Goal: Transaction & Acquisition: Purchase product/service

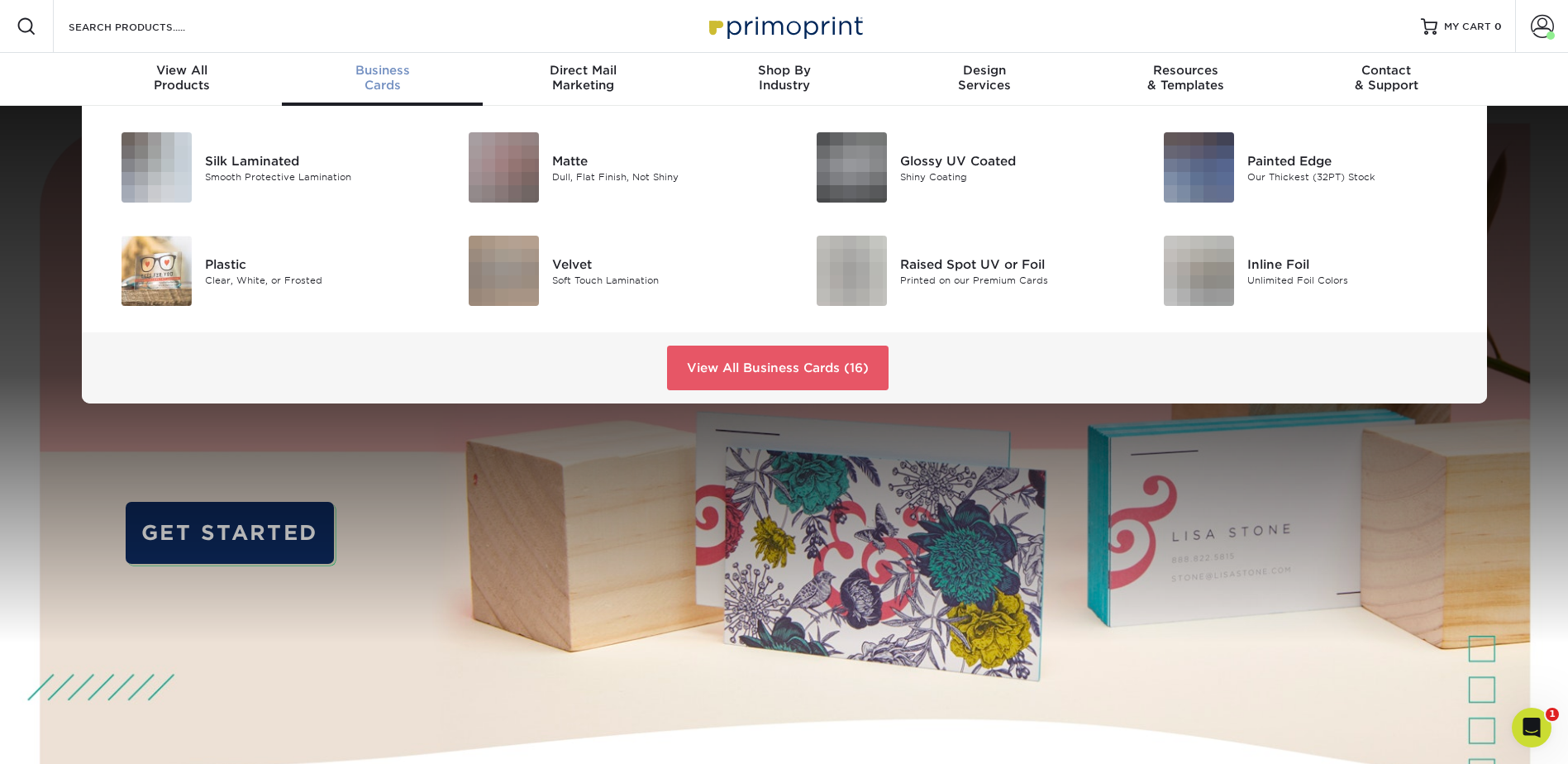
click at [391, 67] on span "Business" at bounding box center [382, 70] width 201 height 15
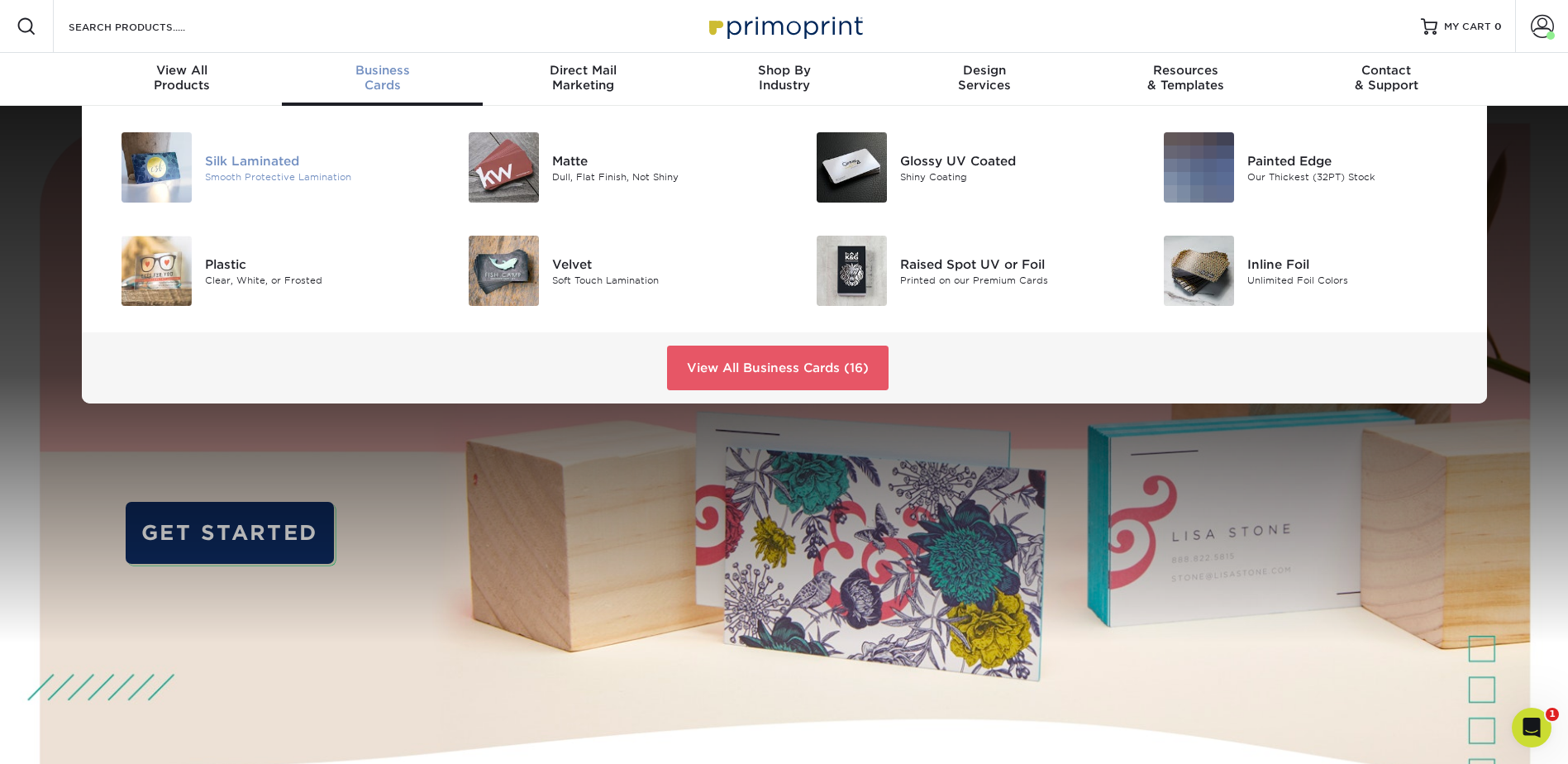
click at [275, 152] on div "Silk Laminated" at bounding box center [314, 160] width 219 height 18
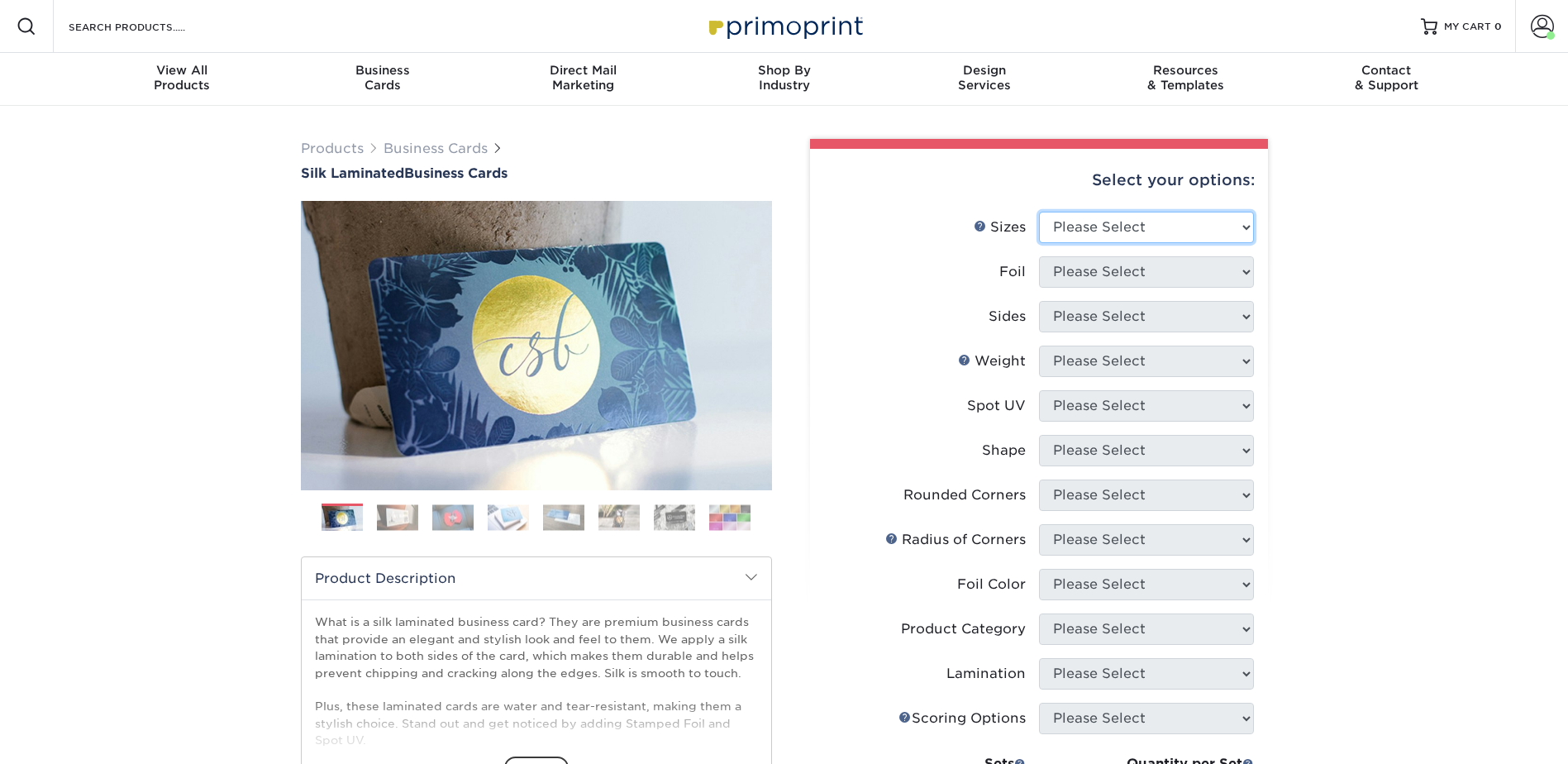
click at [1100, 237] on select "Please Select 1.5" x 3.5" - Mini 1.75" x 3.5" - Mini 2" x 2" - Square 2" x 3" -…" at bounding box center [1146, 227] width 215 height 31
select select "2.00x3.50"
click at [1039, 212] on select "Please Select 1.5" x 3.5" - Mini 1.75" x 3.5" - Mini 2" x 2" - Square 2" x 3" -…" at bounding box center [1146, 227] width 215 height 31
click at [1116, 266] on select "Please Select Yes No" at bounding box center [1146, 271] width 215 height 31
select select "0"
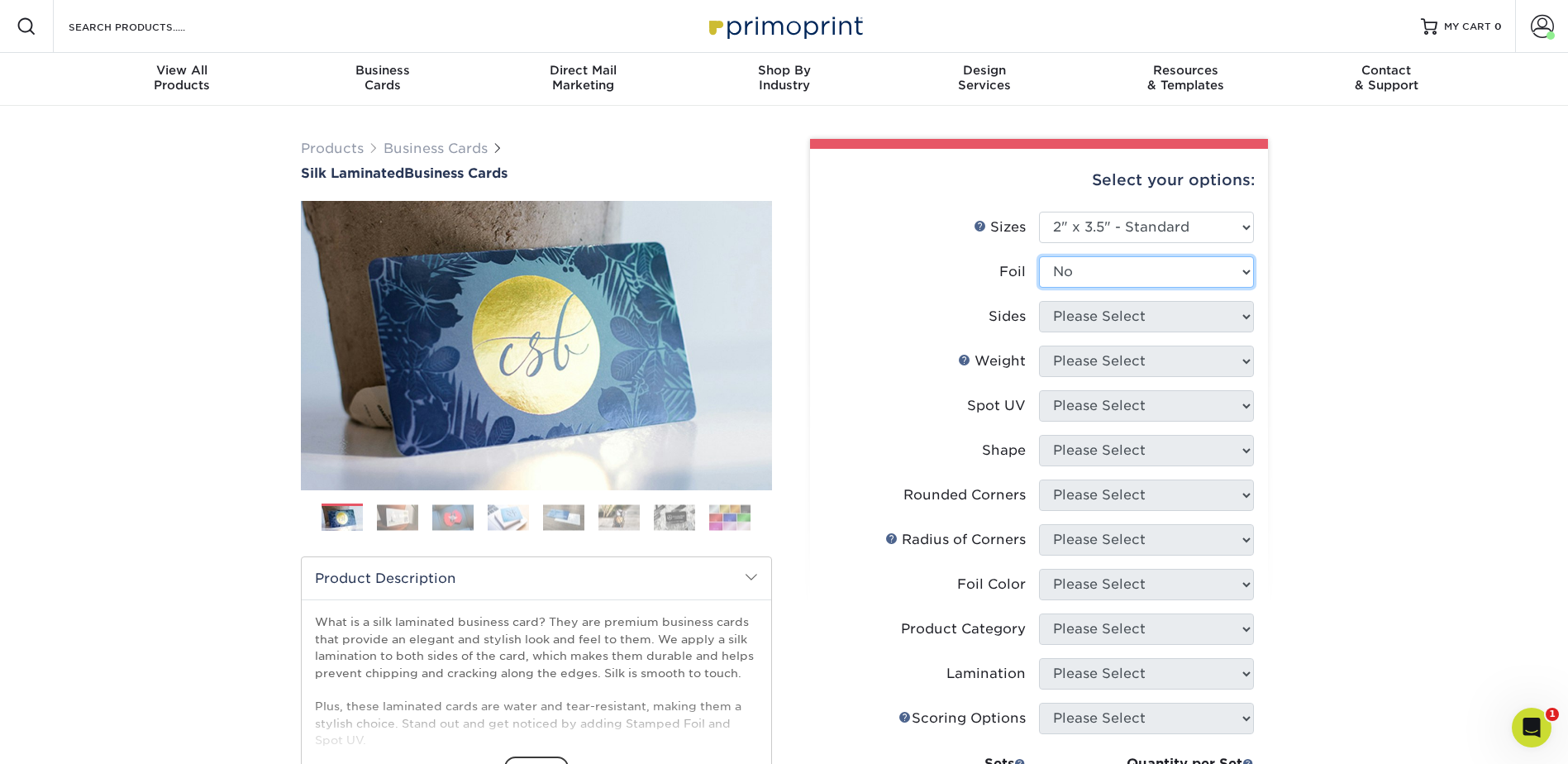
click at [1039, 256] on select "Please Select Yes No" at bounding box center [1146, 271] width 215 height 31
click at [1100, 308] on select "Please Select Print Both Sides Print Front Only" at bounding box center [1146, 316] width 215 height 31
select select "13abbda7-1d64-4f25-8bb2-c179b224825d"
click at [1039, 301] on select "Please Select Print Both Sides Print Front Only" at bounding box center [1146, 316] width 215 height 31
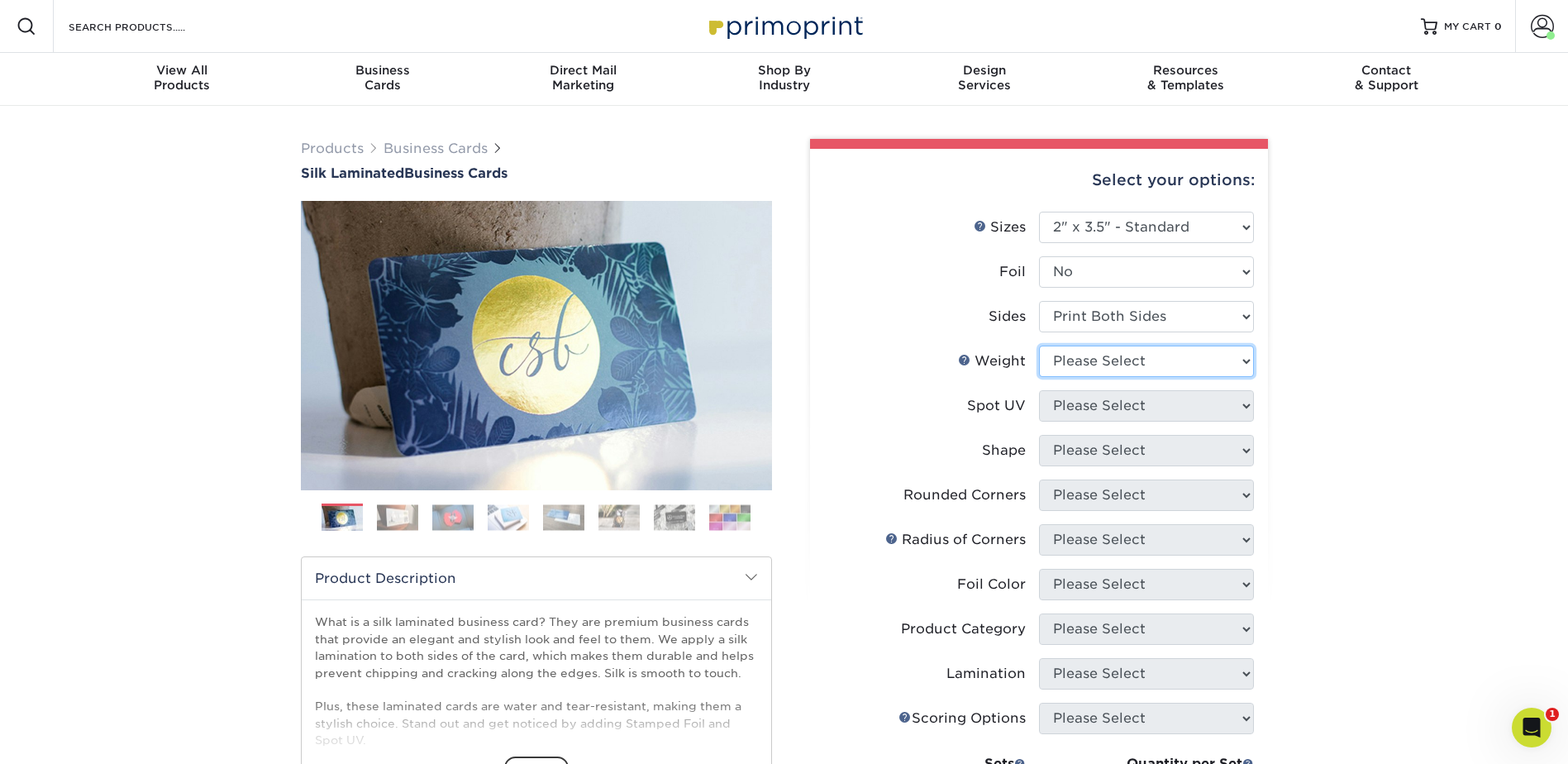
click at [1100, 363] on select "Please Select 16PT" at bounding box center [1146, 361] width 215 height 31
select select "16PT"
click at [1039, 346] on select "Please Select 16PT" at bounding box center [1146, 361] width 215 height 31
click at [1116, 406] on select "Please Select No Spot UV Front and Back (Both Sides) Front Only Back Only" at bounding box center [1146, 406] width 215 height 31
select select "3"
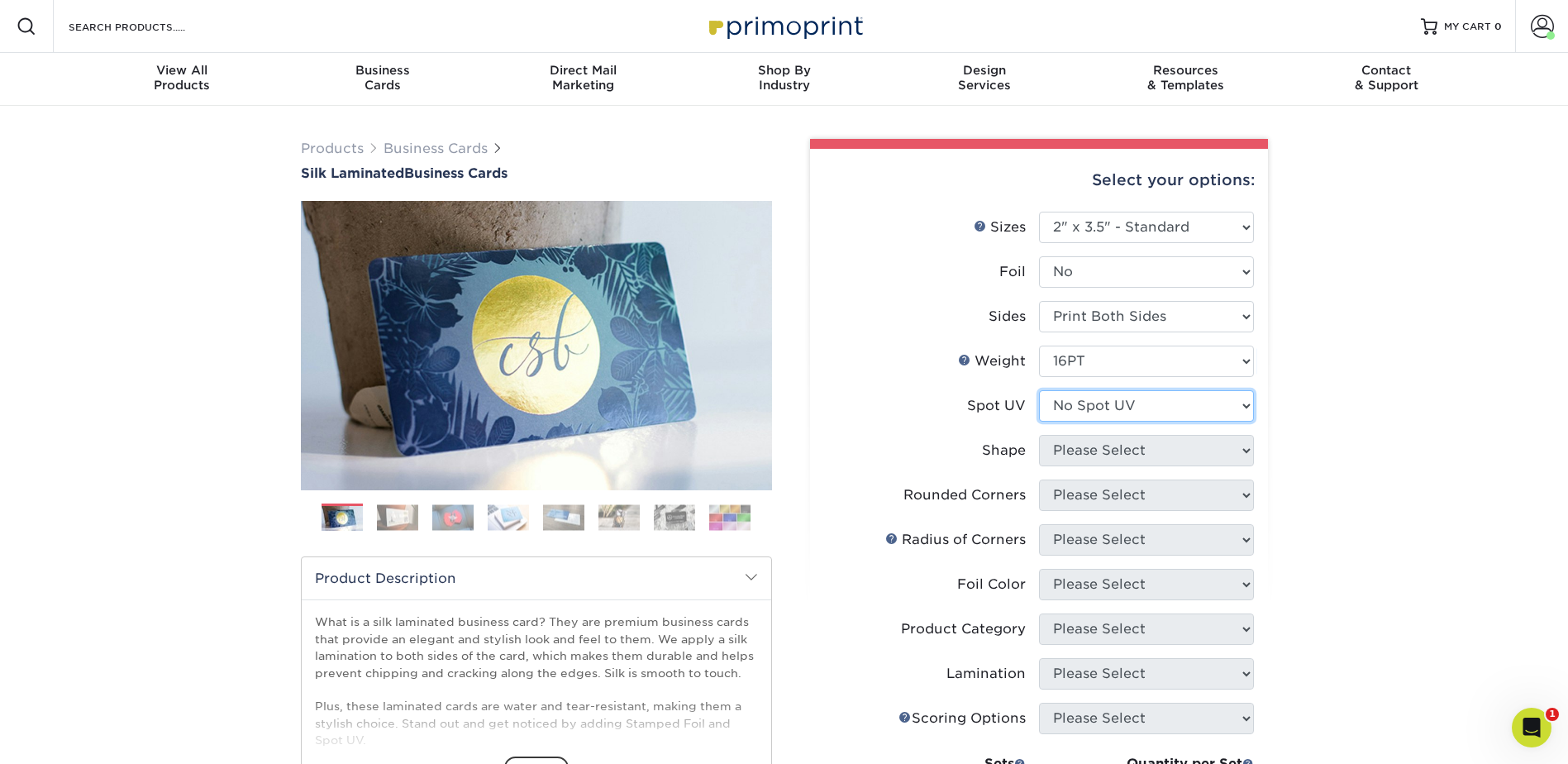
click at [1039, 390] on select "Please Select No Spot UV Front and Back (Both Sides) Front Only Back Only" at bounding box center [1146, 406] width 215 height 31
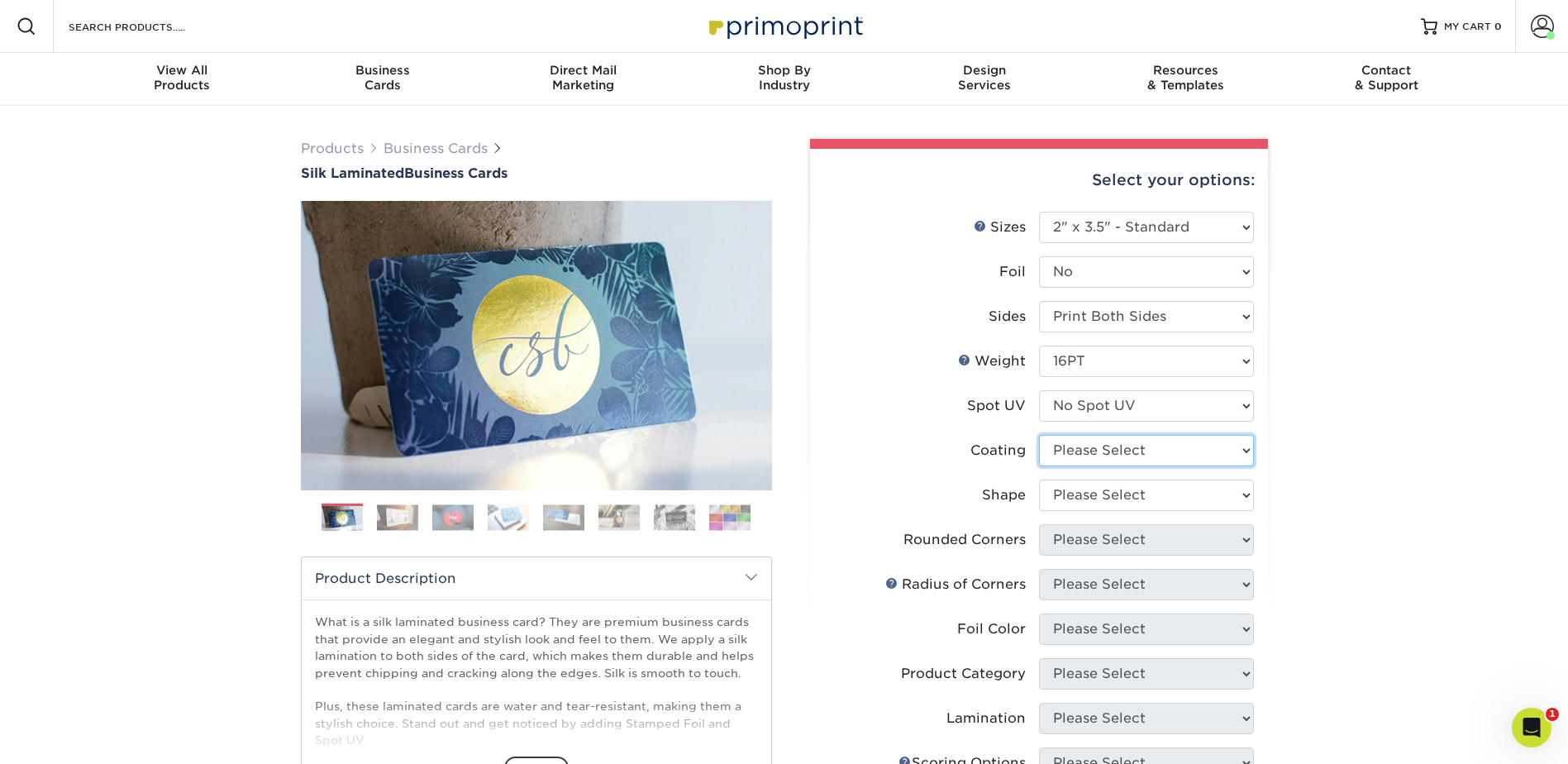
click at [1094, 450] on select at bounding box center [1146, 450] width 215 height 31
select select "3e7618de-abca-4bda-9f97-8b9129e913d8"
click at [1039, 435] on select at bounding box center [1146, 450] width 215 height 31
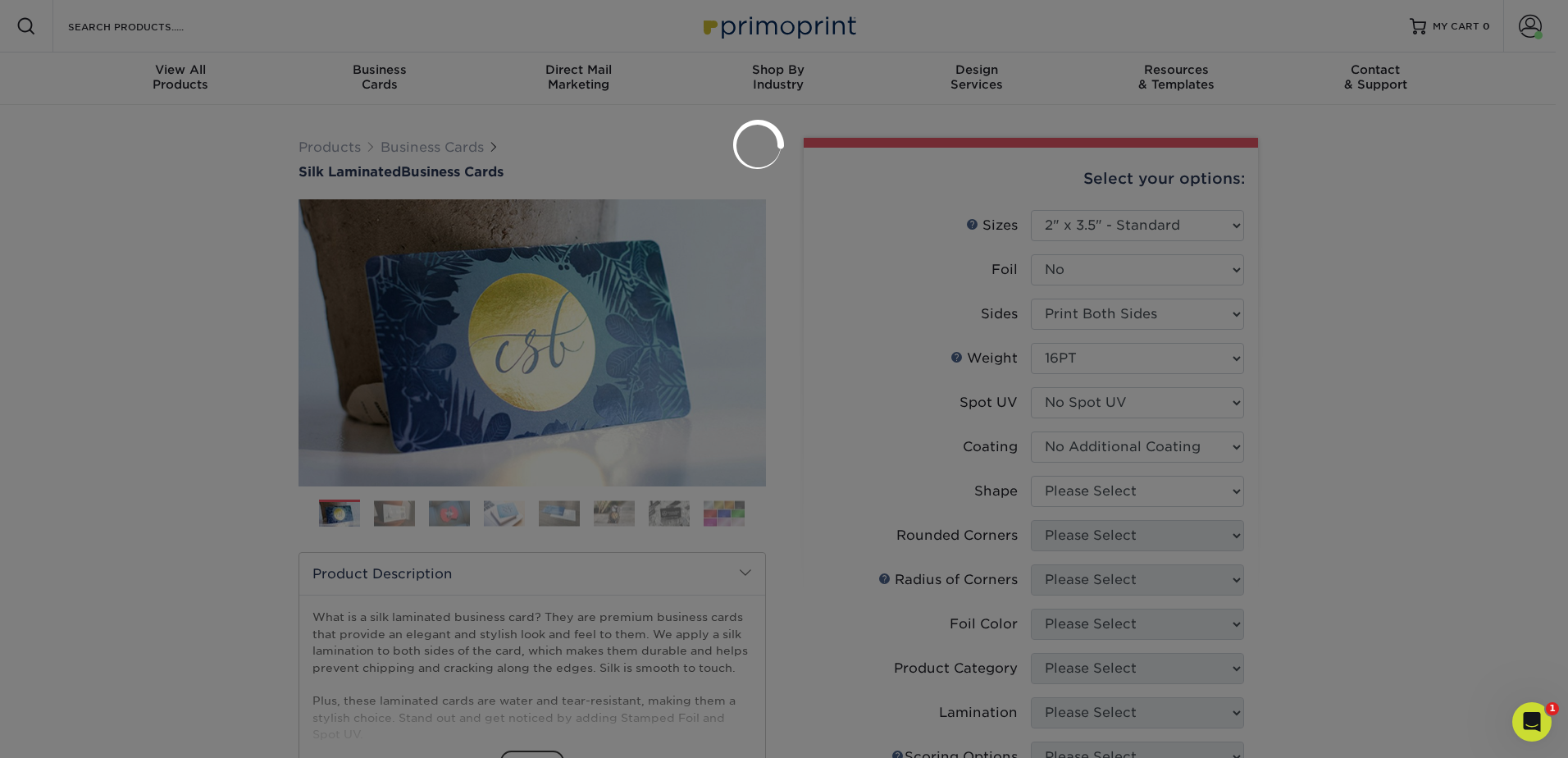
click at [1082, 486] on div at bounding box center [784, 379] width 1568 height 758
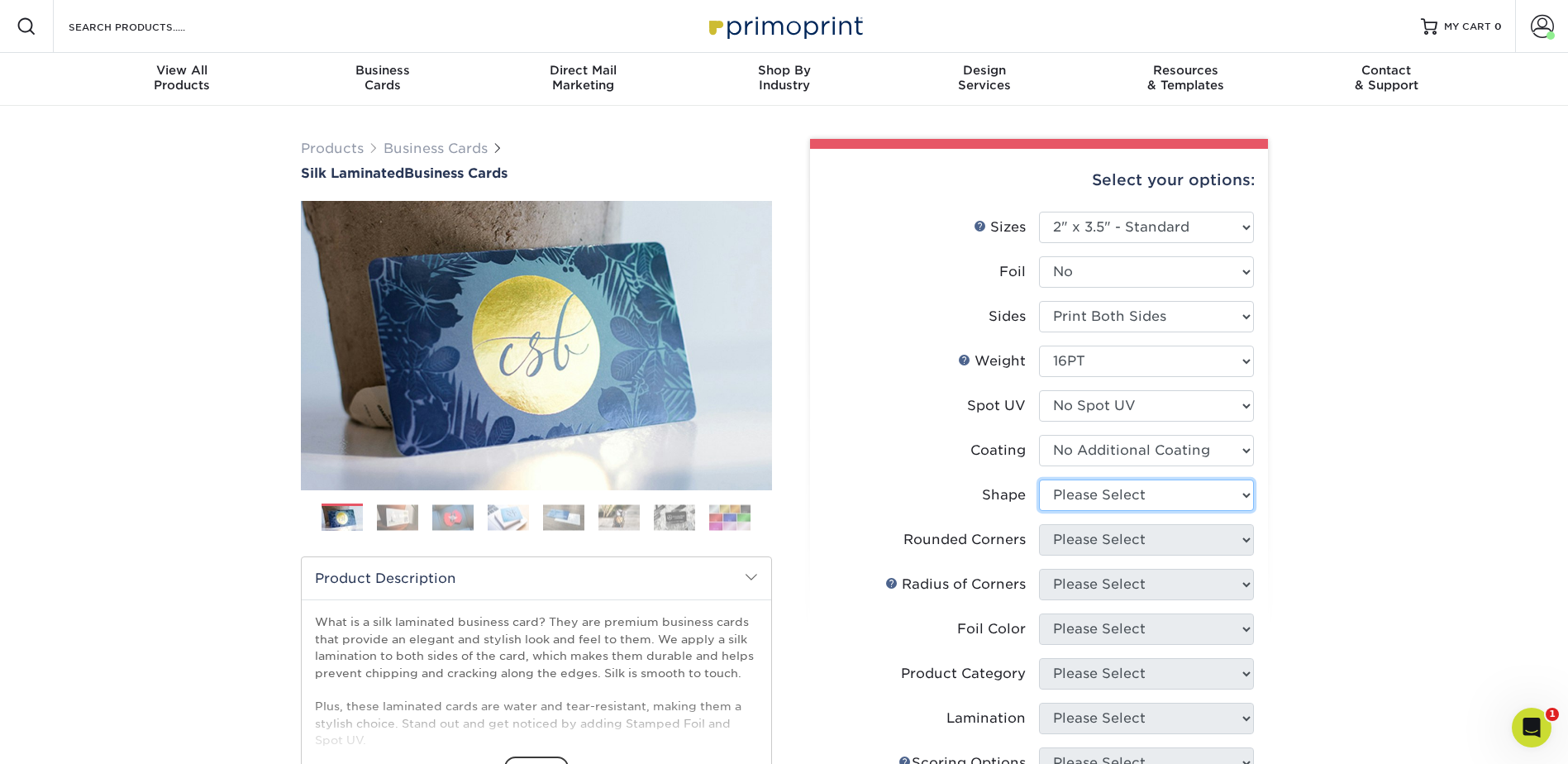
click at [1092, 489] on select "Please Select Standard Oval" at bounding box center [1146, 495] width 215 height 31
select select "standard"
click at [1039, 479] on select "Please Select Standard Oval" at bounding box center [1146, 495] width 215 height 31
click at [1110, 536] on select "Please Select Yes - Round 2 Corners Yes - Round 4 Corners No" at bounding box center [1146, 540] width 215 height 31
select select "0"
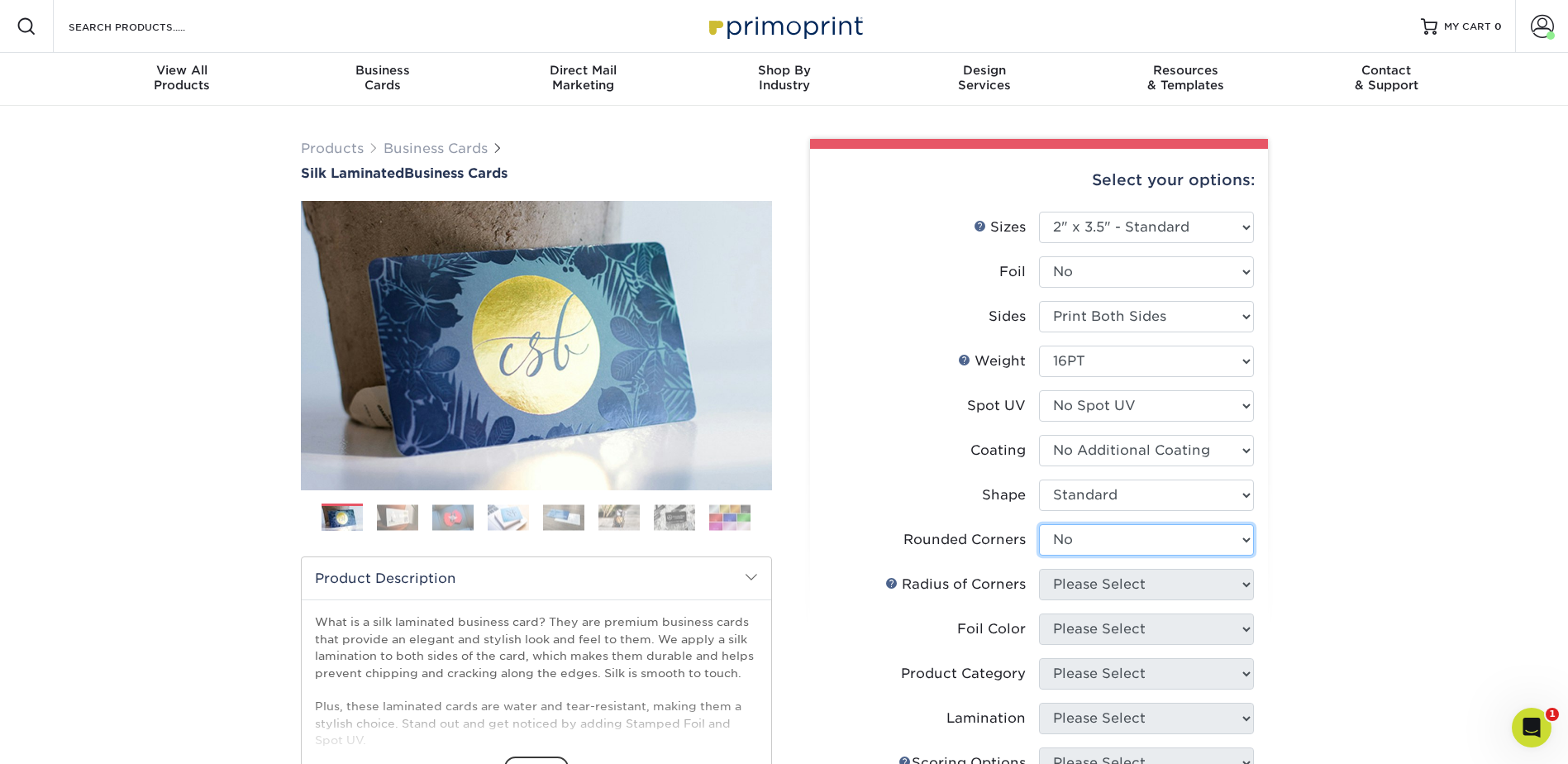
click at [1039, 524] on select "Please Select Yes - Round 2 Corners Yes - Round 4 Corners No" at bounding box center [1146, 540] width 215 height 31
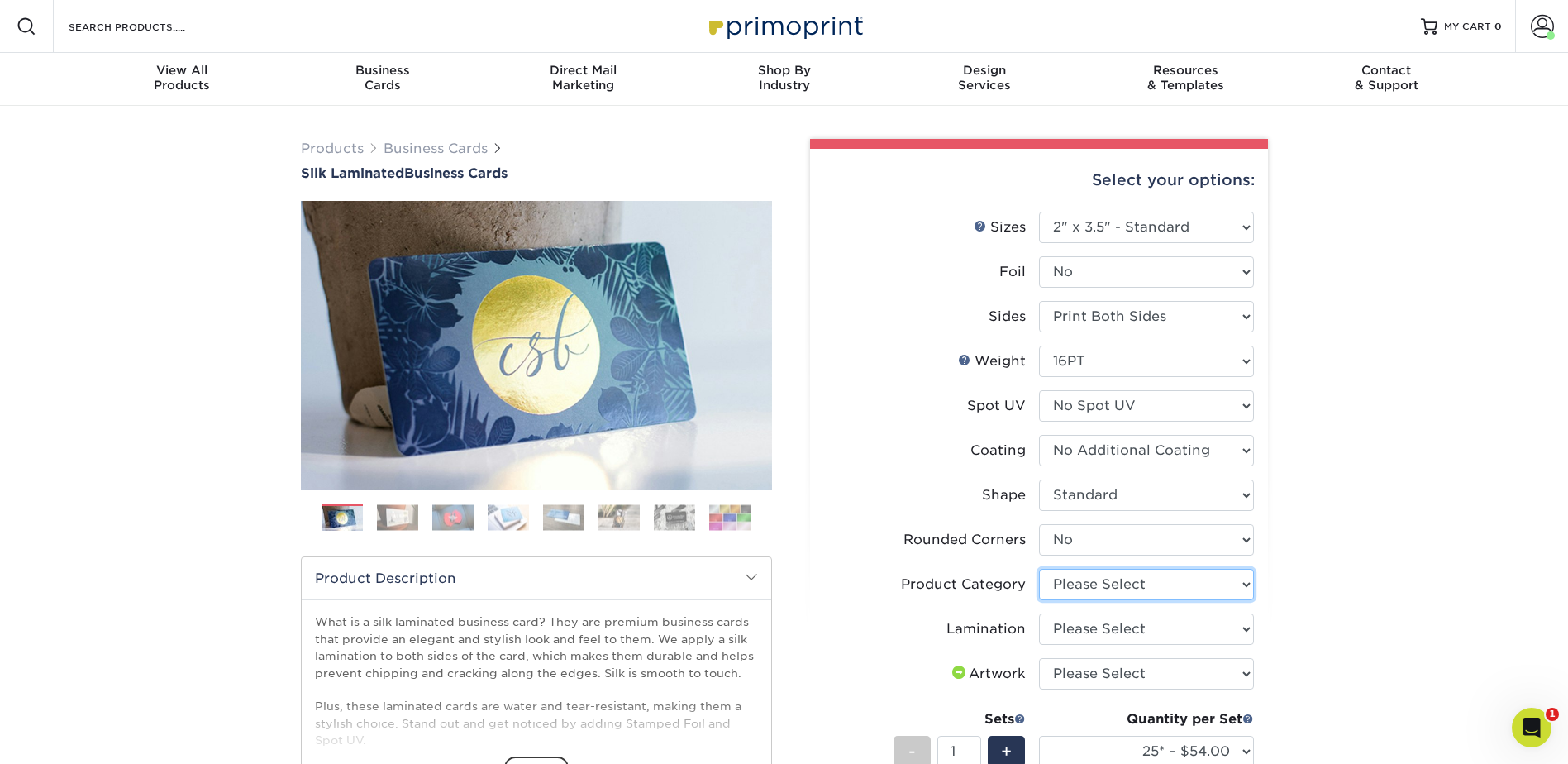
click at [1113, 578] on select "Please Select Business Cards" at bounding box center [1146, 584] width 215 height 31
select select "3b5148f1-0588-4f88-a218-97bcfdce65c1"
click at [1039, 568] on select "Please Select Business Cards" at bounding box center [1146, 584] width 215 height 31
click at [1102, 618] on select "Please Select Silk" at bounding box center [1146, 628] width 215 height 31
click at [1039, 613] on select "Please Select Silk" at bounding box center [1146, 628] width 215 height 31
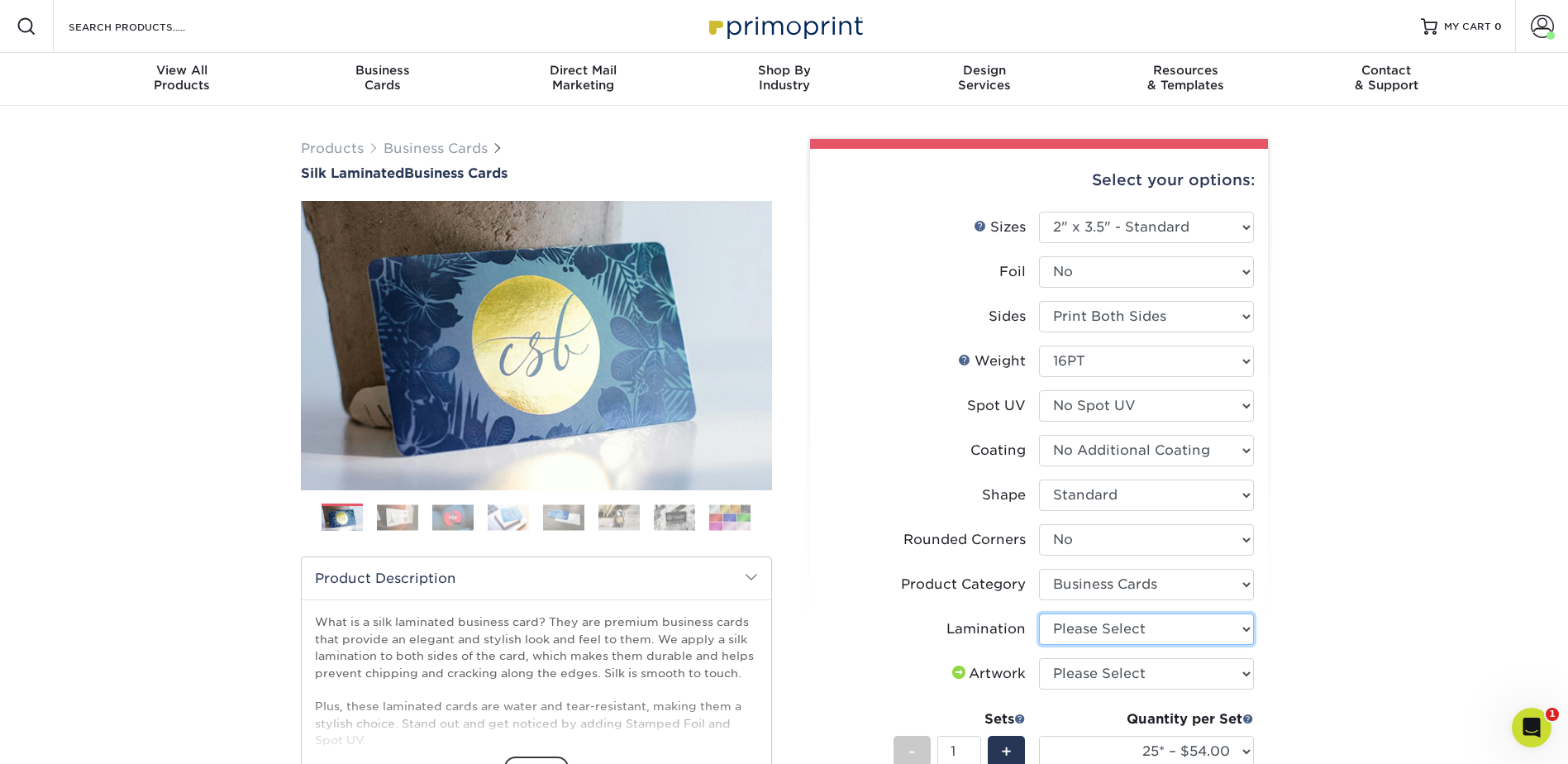
click at [1095, 629] on select "Please Select Silk" at bounding box center [1146, 628] width 215 height 31
select select "ccacb42f-45f7-42d3-bbd3-7c8421cf37f0"
click at [1039, 613] on select "Please Select Silk" at bounding box center [1146, 628] width 215 height 31
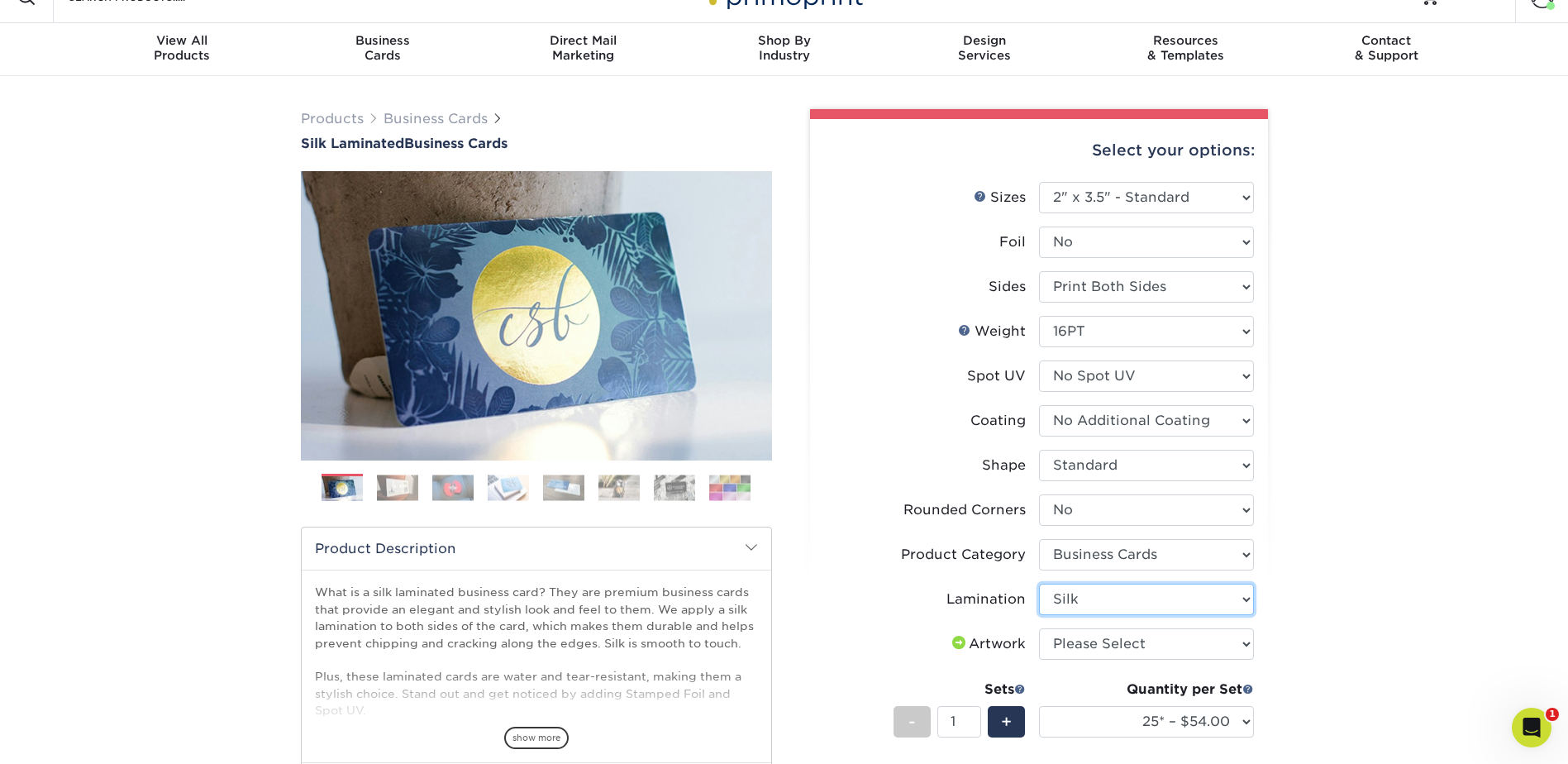
scroll to position [83, 0]
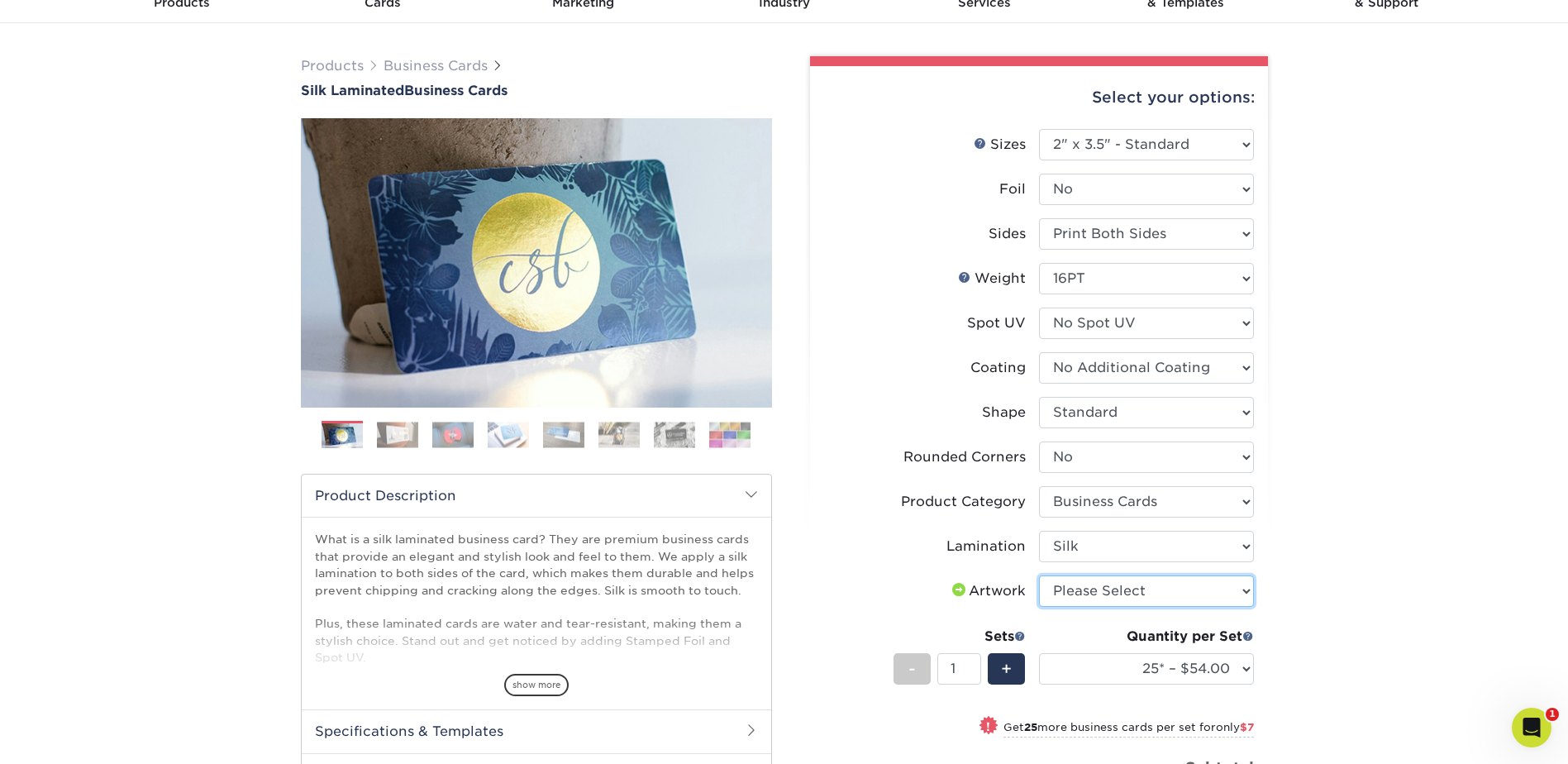
click at [1135, 590] on select "Please Select I will upload files I need a design - $100" at bounding box center [1146, 590] width 215 height 31
select select "upload"
click at [1039, 575] on select "Please Select I will upload files I need a design - $100" at bounding box center [1146, 590] width 215 height 31
click at [1113, 660] on select "25* – $54.00 50* – $61.00 75* – $68.00 100* – $75.00 250* – $82.00 500 – $86.00…" at bounding box center [1146, 668] width 215 height 31
select select "100* – $75.00"
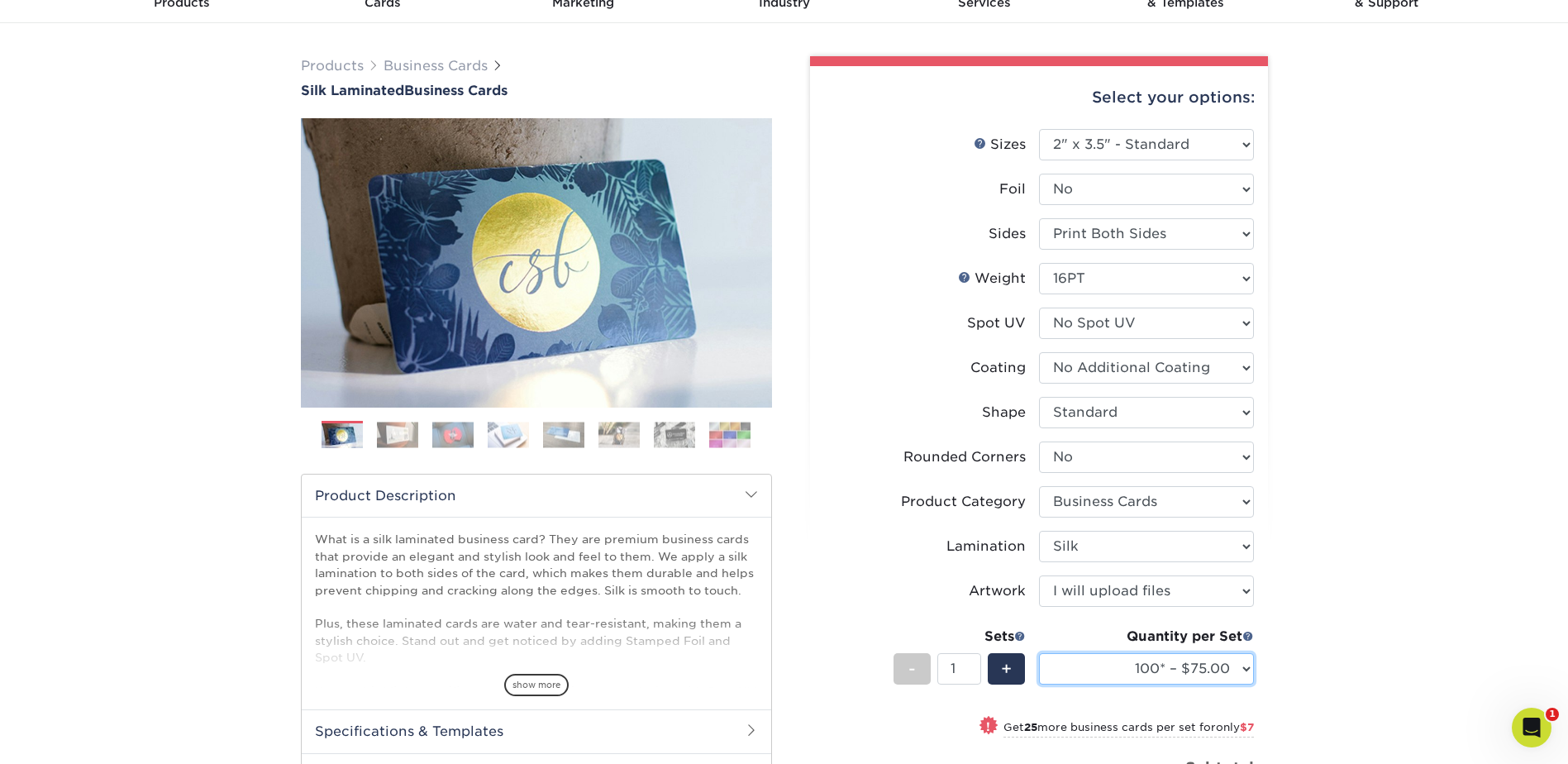
click at [1039, 653] on select "25* – $54.00 50* – $61.00 75* – $68.00 100* – $75.00 250* – $82.00 500 – $86.00…" at bounding box center [1146, 668] width 215 height 31
click at [1363, 473] on div "Products Business Cards Silk Laminated Business Cards Previous Next" at bounding box center [784, 567] width 1568 height 1089
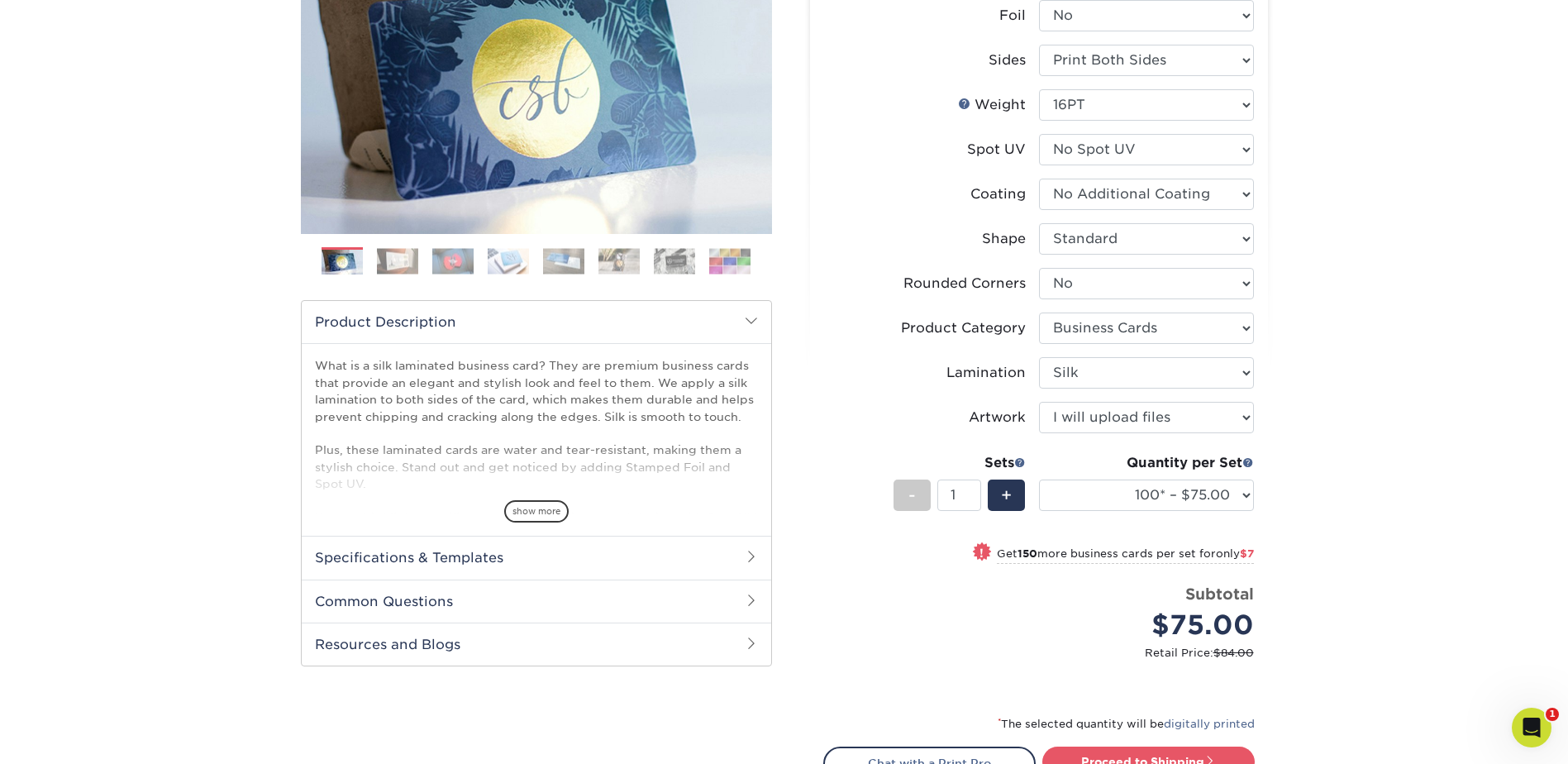
scroll to position [330, 0]
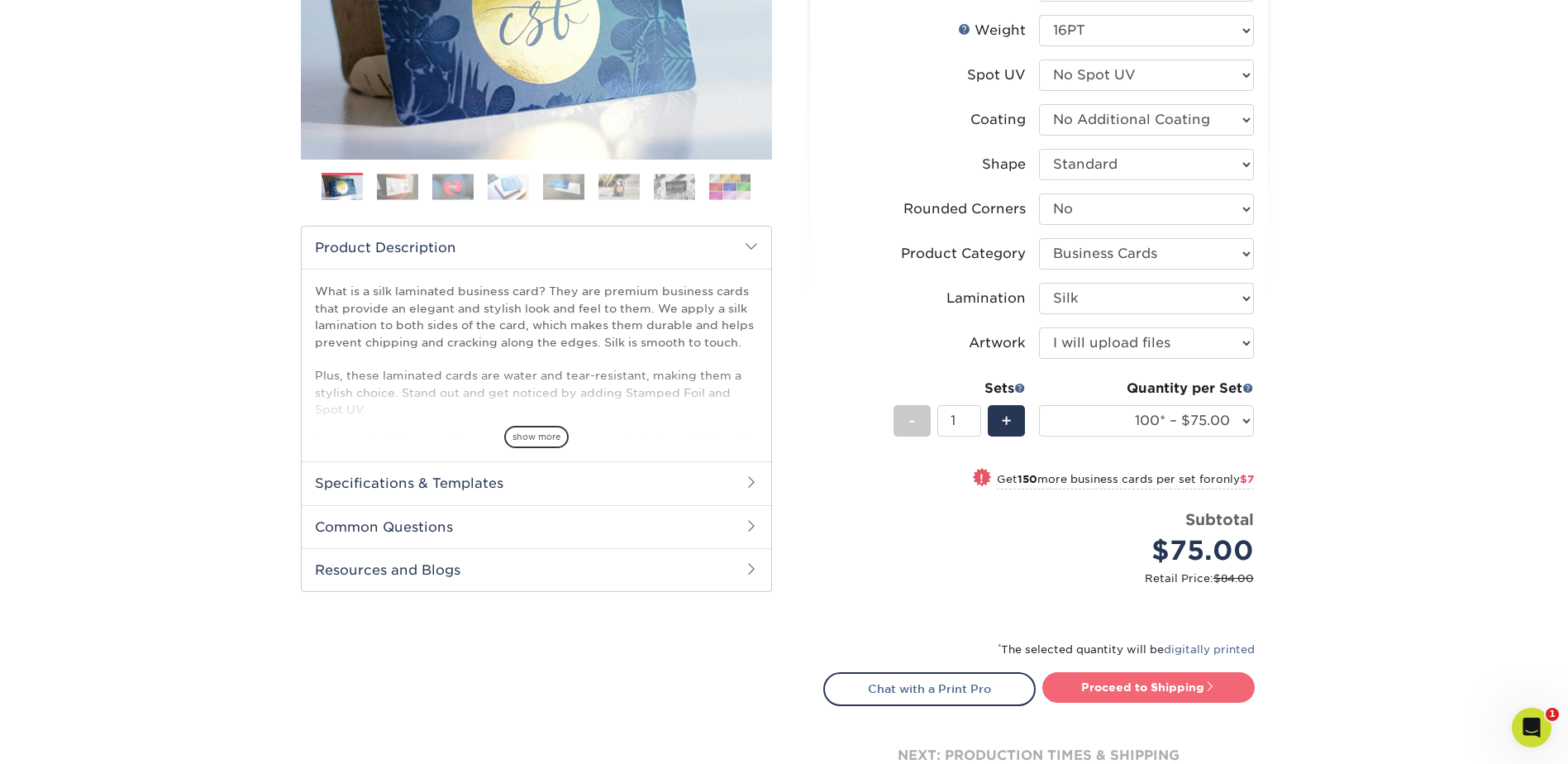
click at [1129, 689] on link "Proceed to Shipping" at bounding box center [1148, 686] width 213 height 30
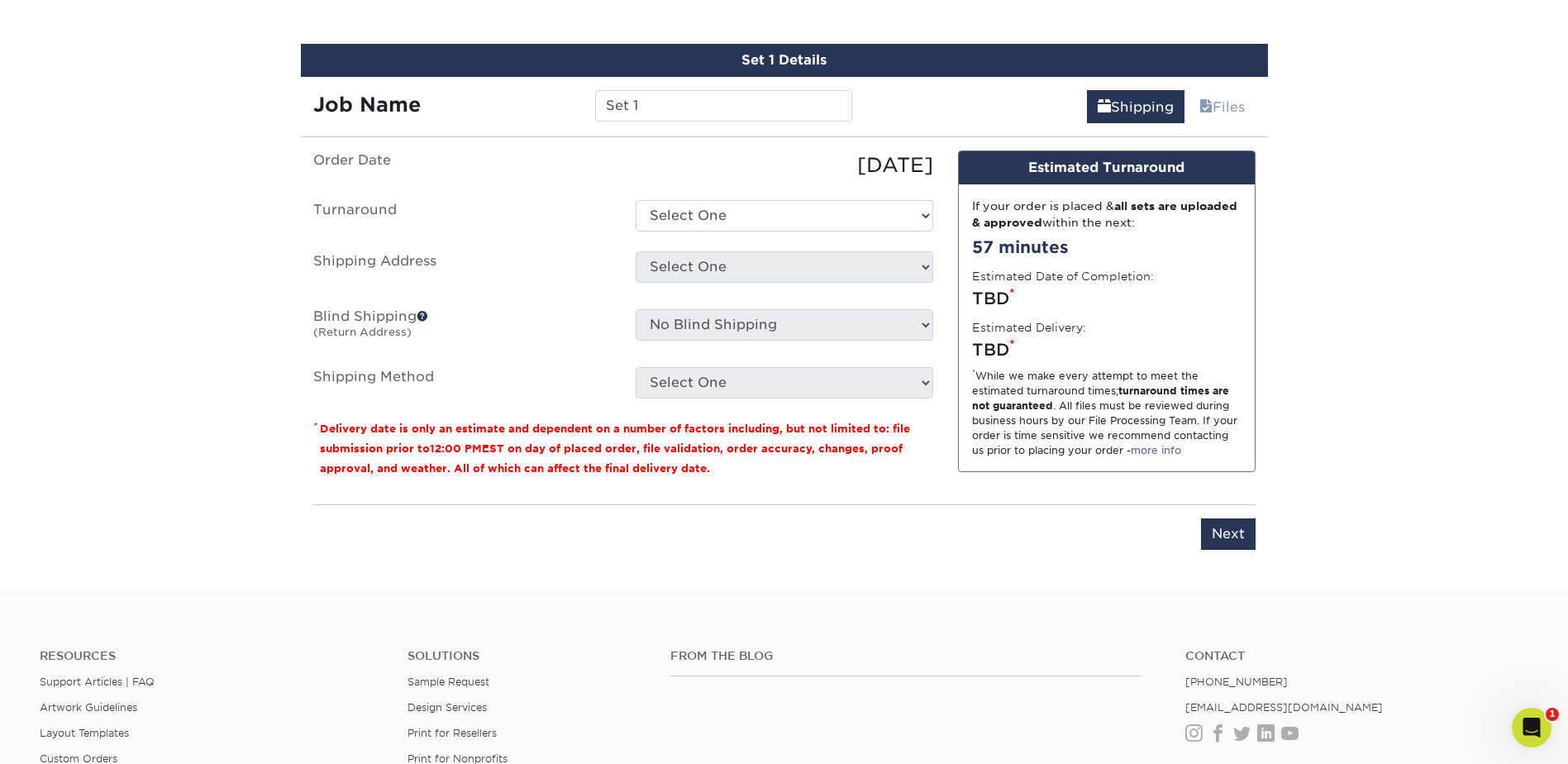
scroll to position [1048, 0]
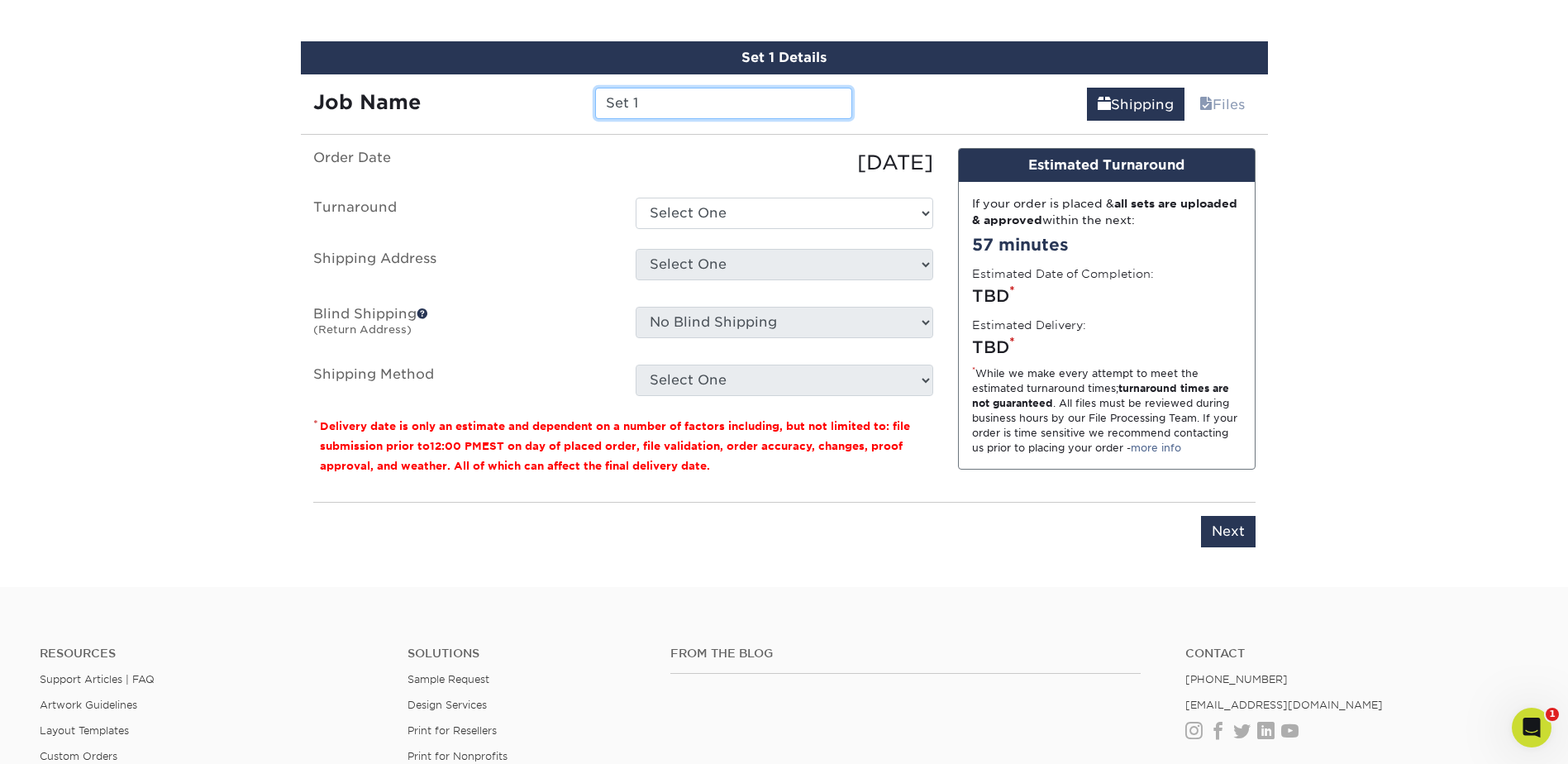
click at [642, 112] on input "Set 1" at bounding box center [723, 102] width 257 height 31
type input "DWalker"
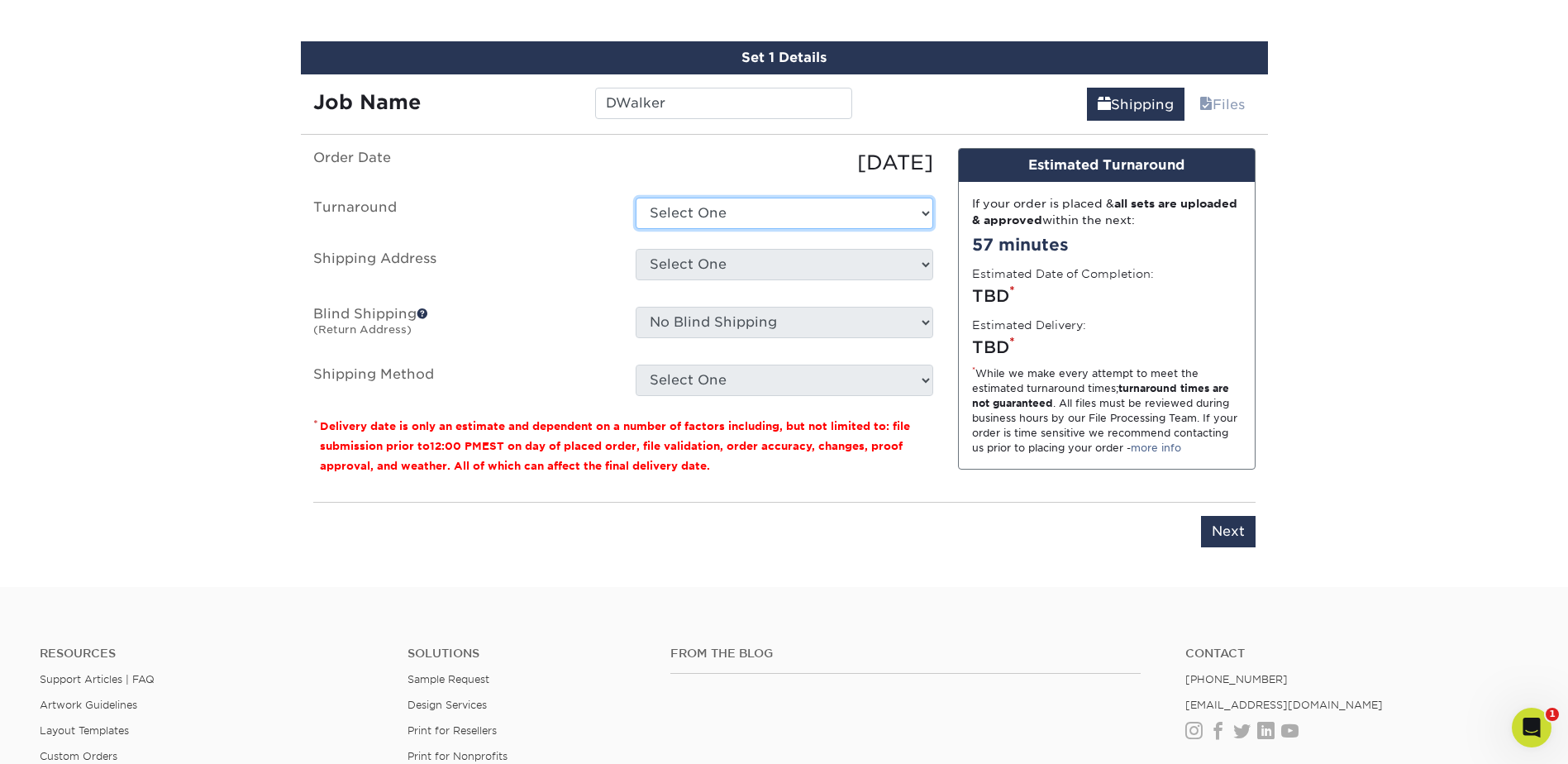
click at [709, 216] on select "Select One 2-4 Business Days 2 Day Next Business Day" at bounding box center [784, 213] width 297 height 31
select select "e8d6ad55-c448-4bce-ba25-c4c4dd4b9d0d"
click at [635, 197] on select "Select One 2-4 Business Days 2 Day Next Business Day" at bounding box center [784, 213] width 297 height 31
click at [704, 262] on select "Select One Adan Arreola Adolfo Ordonez Adolfo Ordonez Alfonso Toro Alicia Monta…" at bounding box center [784, 264] width 297 height 31
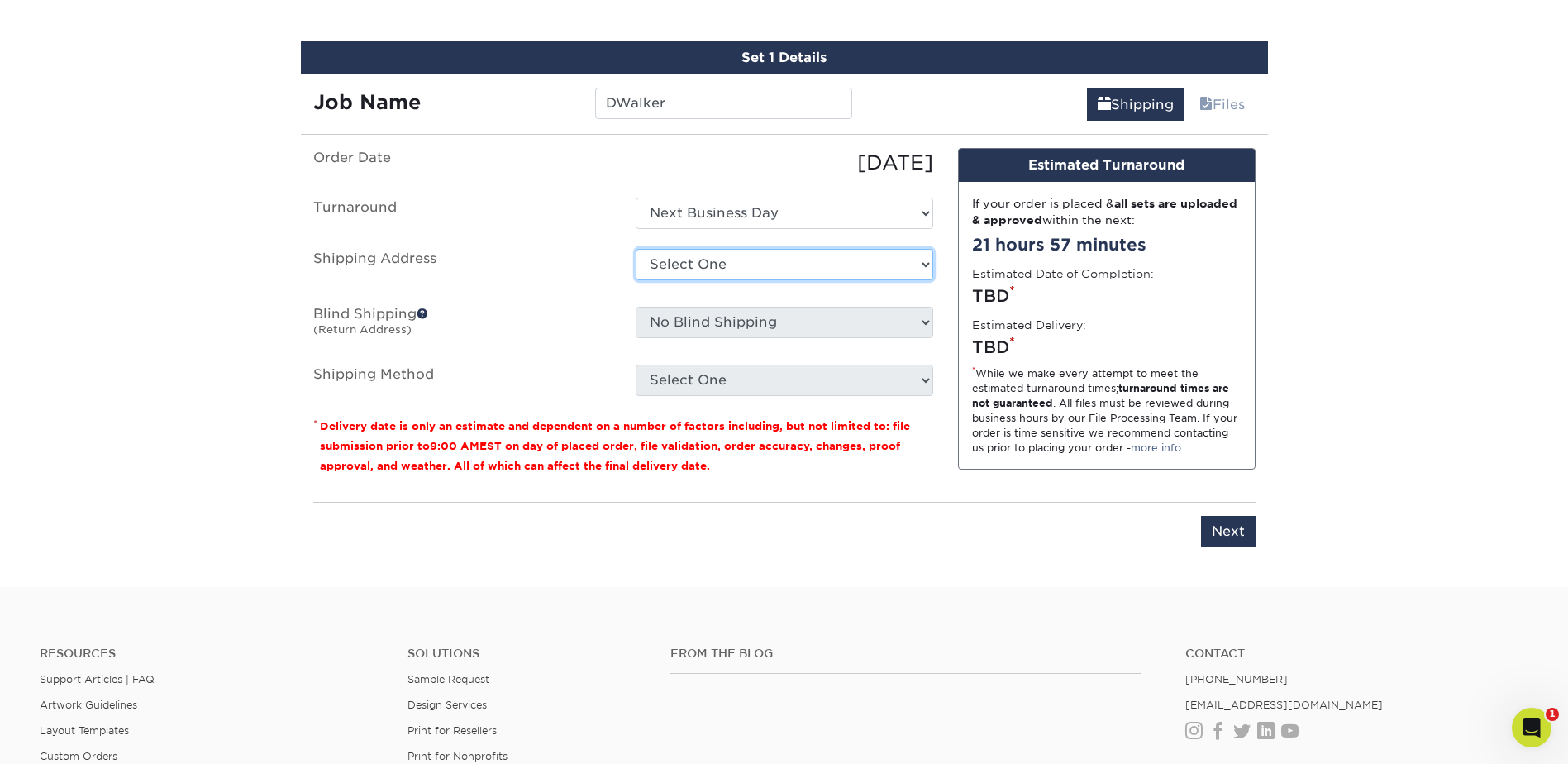
select select "274386"
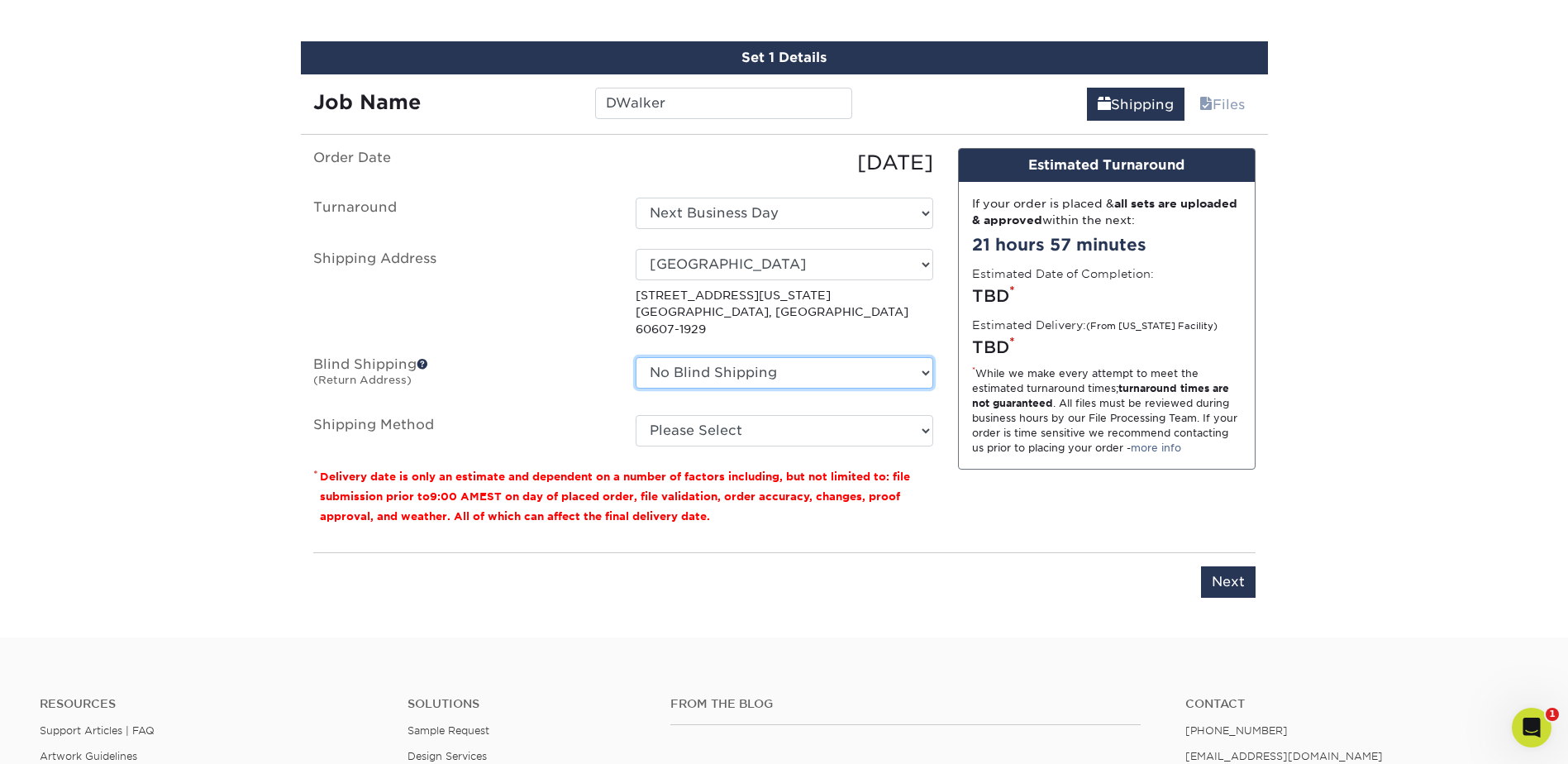
click at [765, 359] on select "No Blind Shipping Adan Arreola Adolfo Ordonez Adolfo Ordonez Alfonso Toro Alici…" at bounding box center [784, 372] width 297 height 31
select select "274386"
click at [635, 357] on select "No Blind Shipping Adan Arreola Adolfo Ordonez Adolfo Ordonez Alfonso Toro Alici…" at bounding box center [784, 372] width 297 height 31
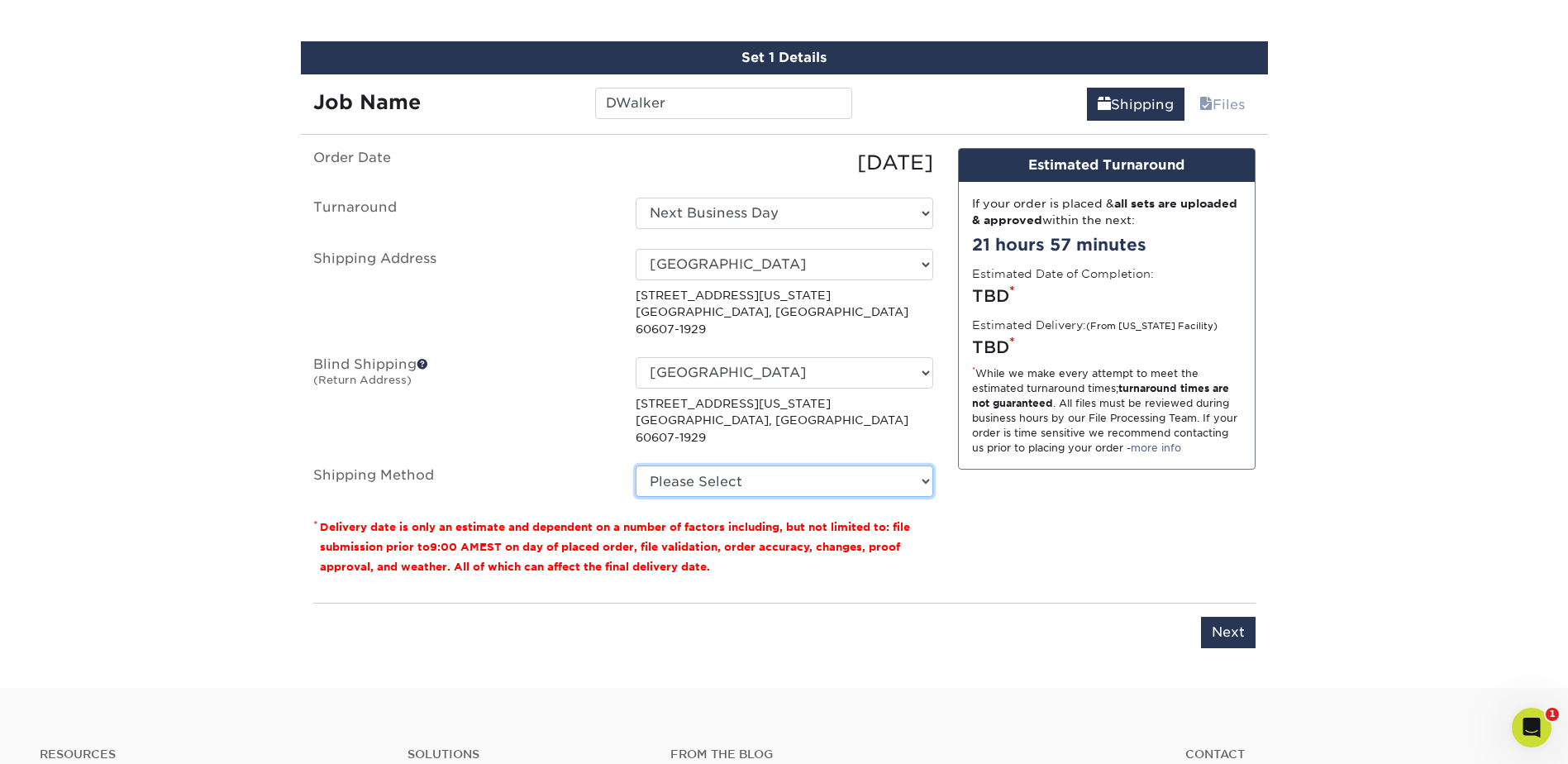
click at [717, 465] on select "Please Select Ground Shipping (+$7.84) 3 Day Shipping Service (+$20.04) 2 Day A…" at bounding box center [784, 480] width 297 height 31
select select "03"
click at [635, 465] on select "Please Select Ground Shipping (+$7.84) 3 Day Shipping Service (+$20.04) 2 Day A…" at bounding box center [784, 480] width 297 height 31
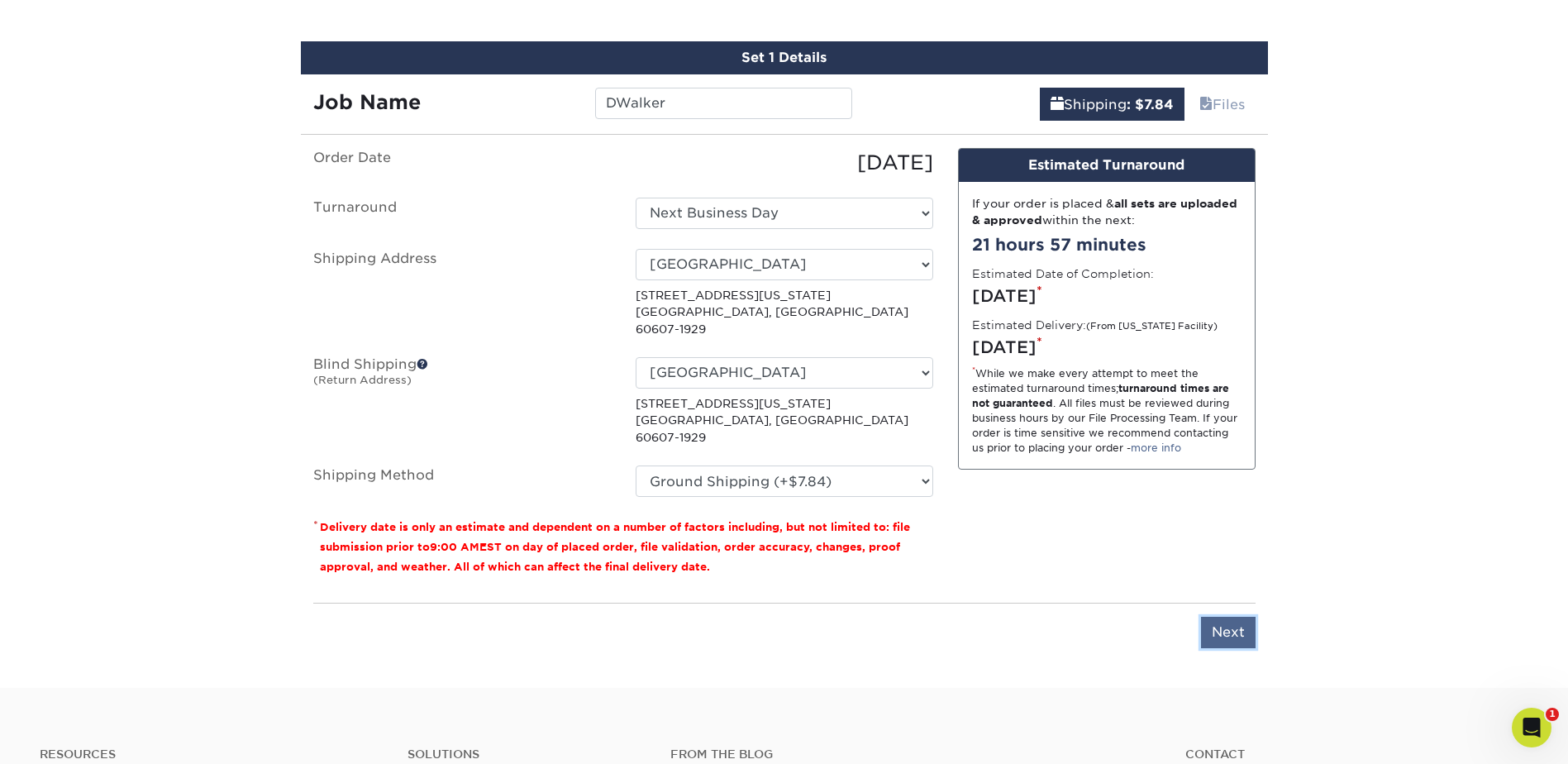
click at [1225, 617] on input "Next" at bounding box center [1228, 632] width 54 height 31
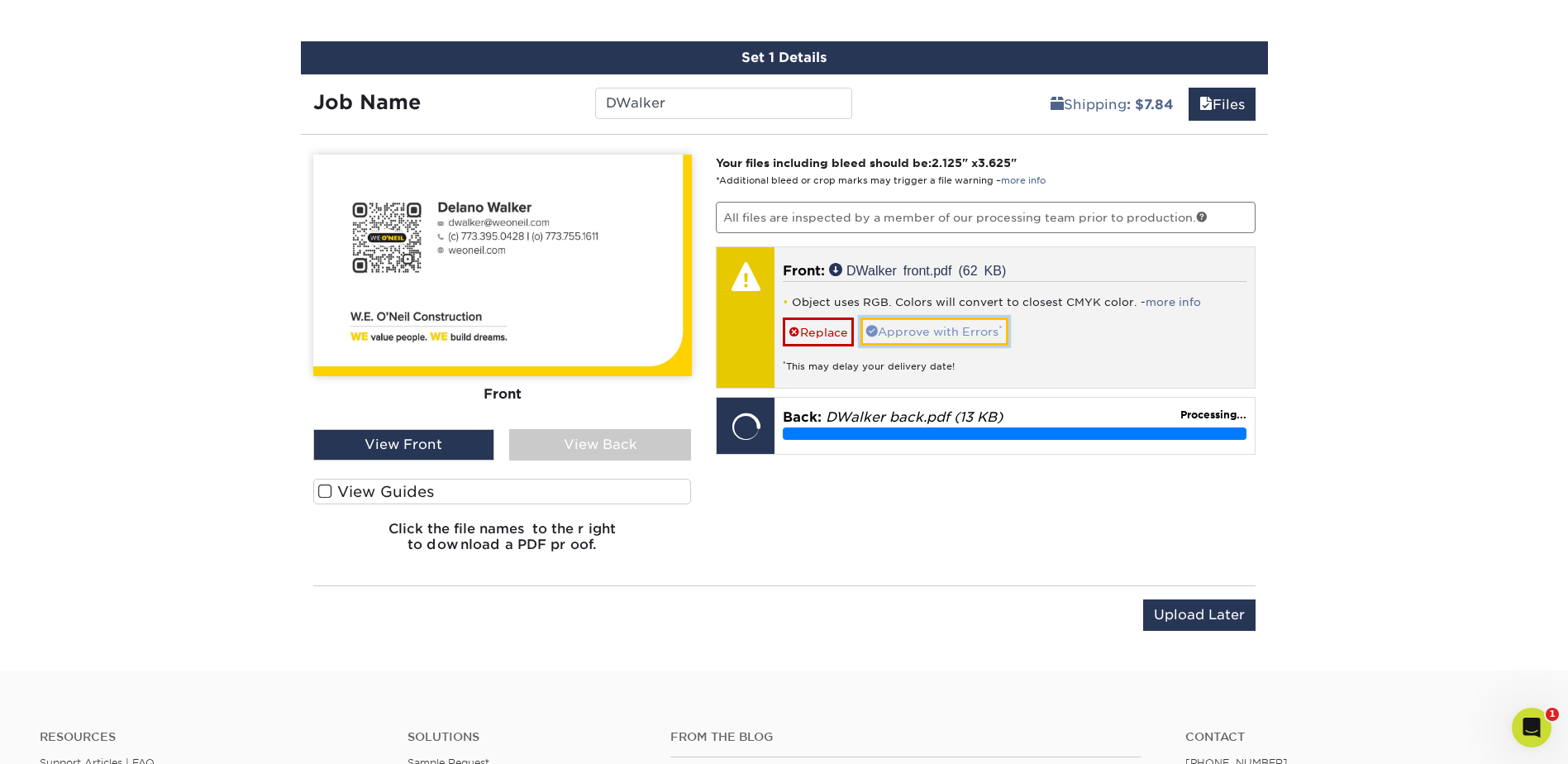
click at [951, 329] on link "Approve with Errors *" at bounding box center [934, 331] width 148 height 28
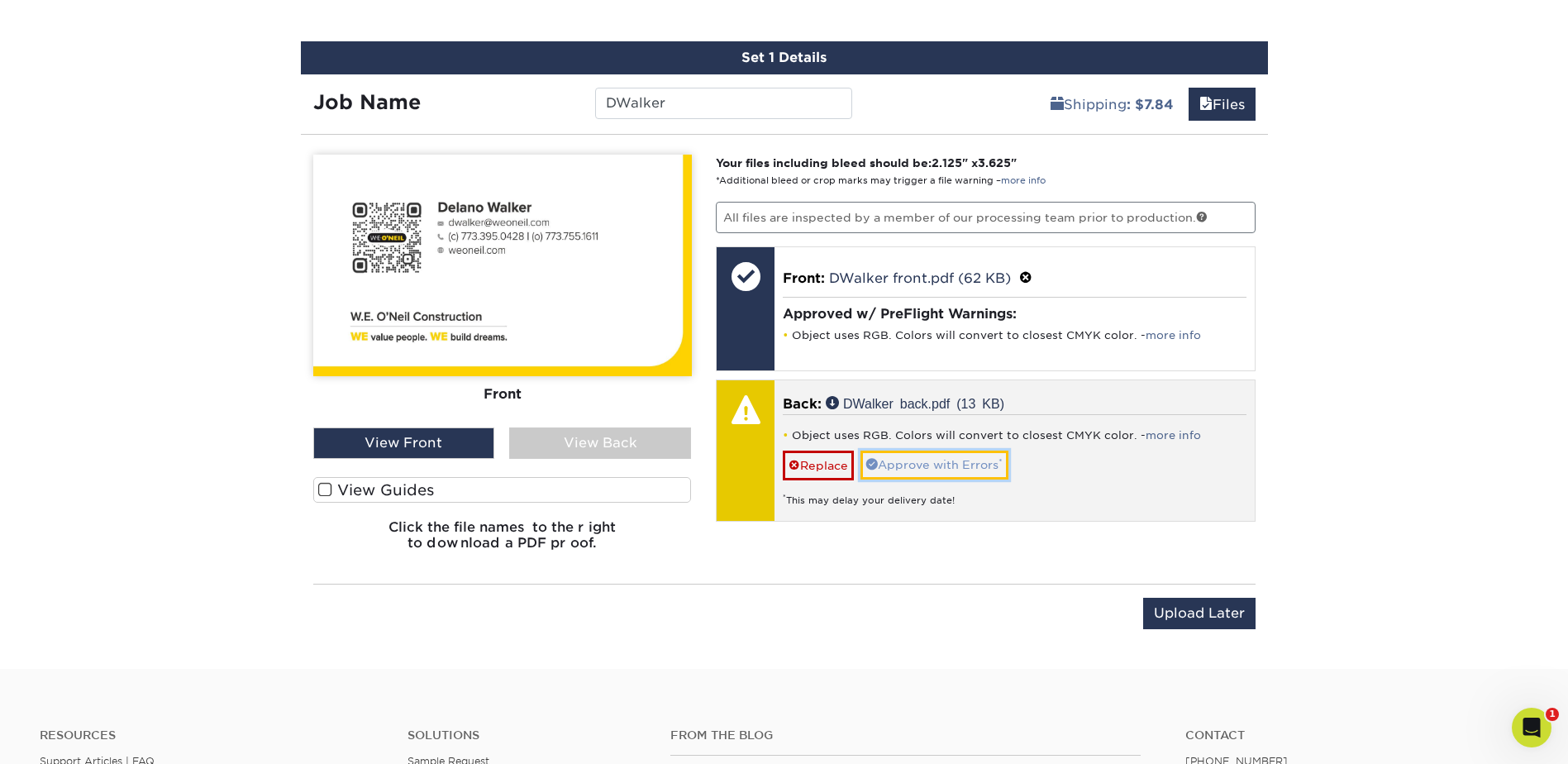
click at [932, 460] on link "Approve with Errors *" at bounding box center [934, 464] width 148 height 28
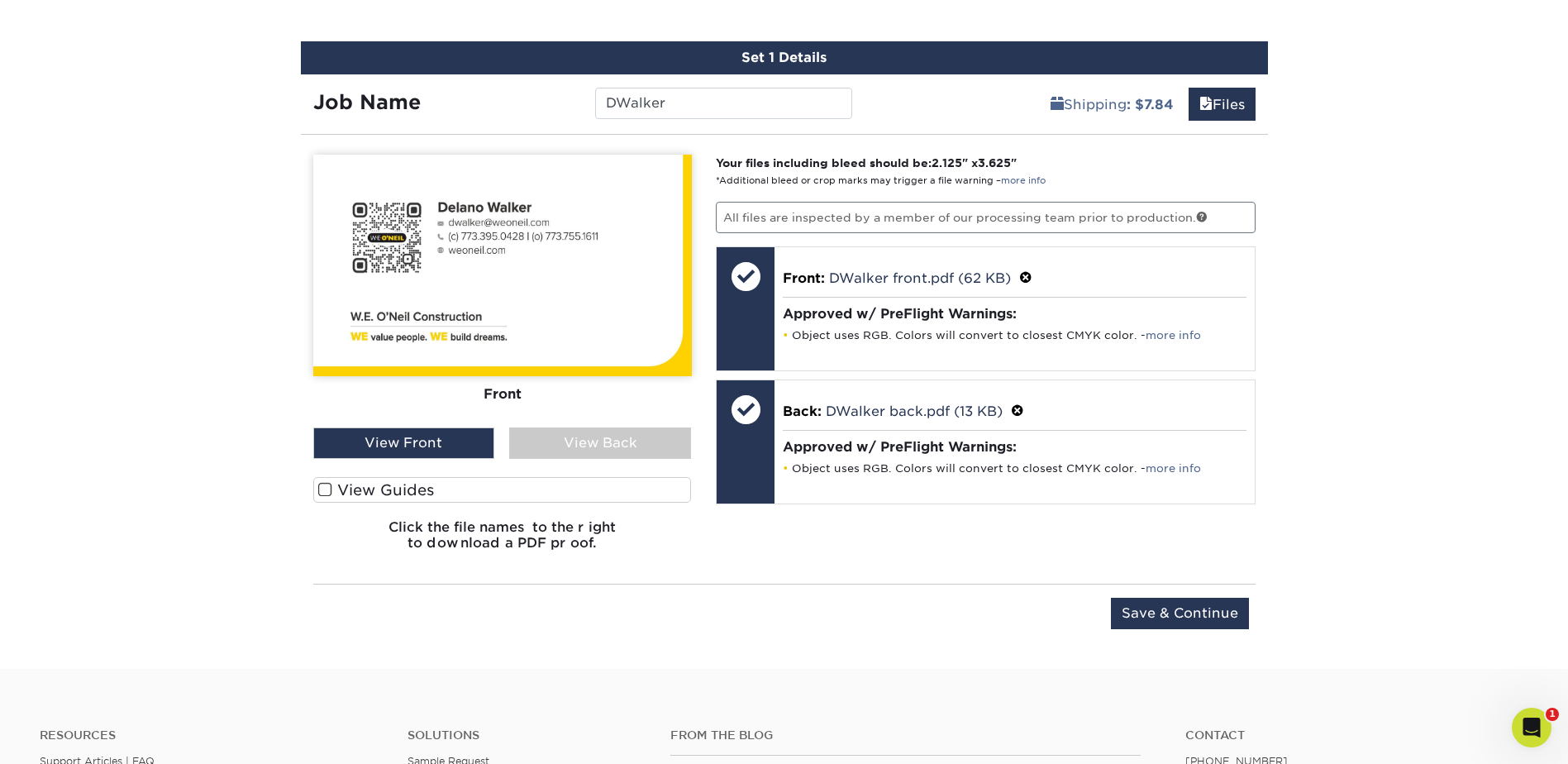
click at [584, 441] on div "View Back" at bounding box center [600, 442] width 182 height 31
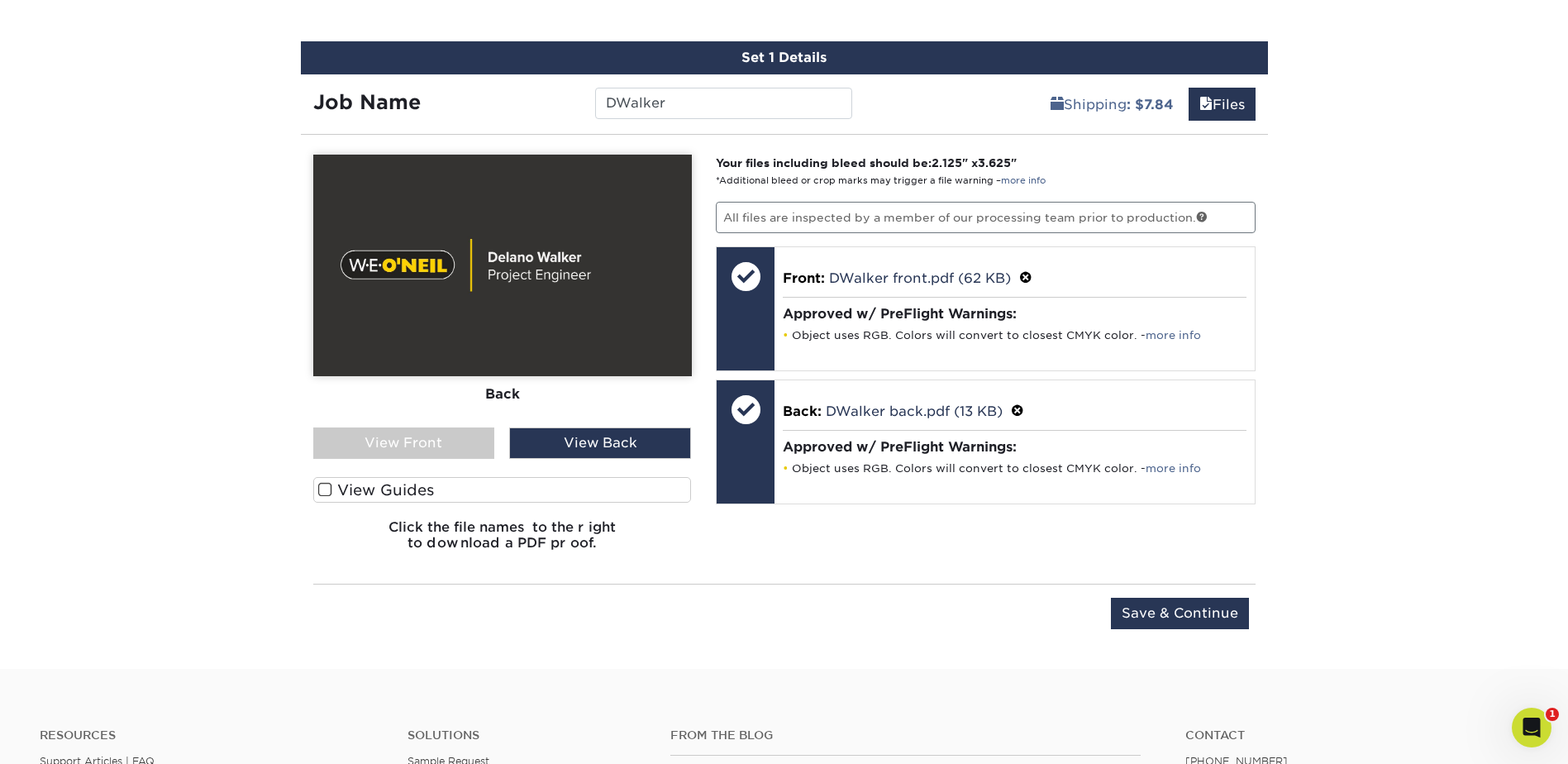
click at [412, 451] on div "View Front" at bounding box center [404, 442] width 182 height 31
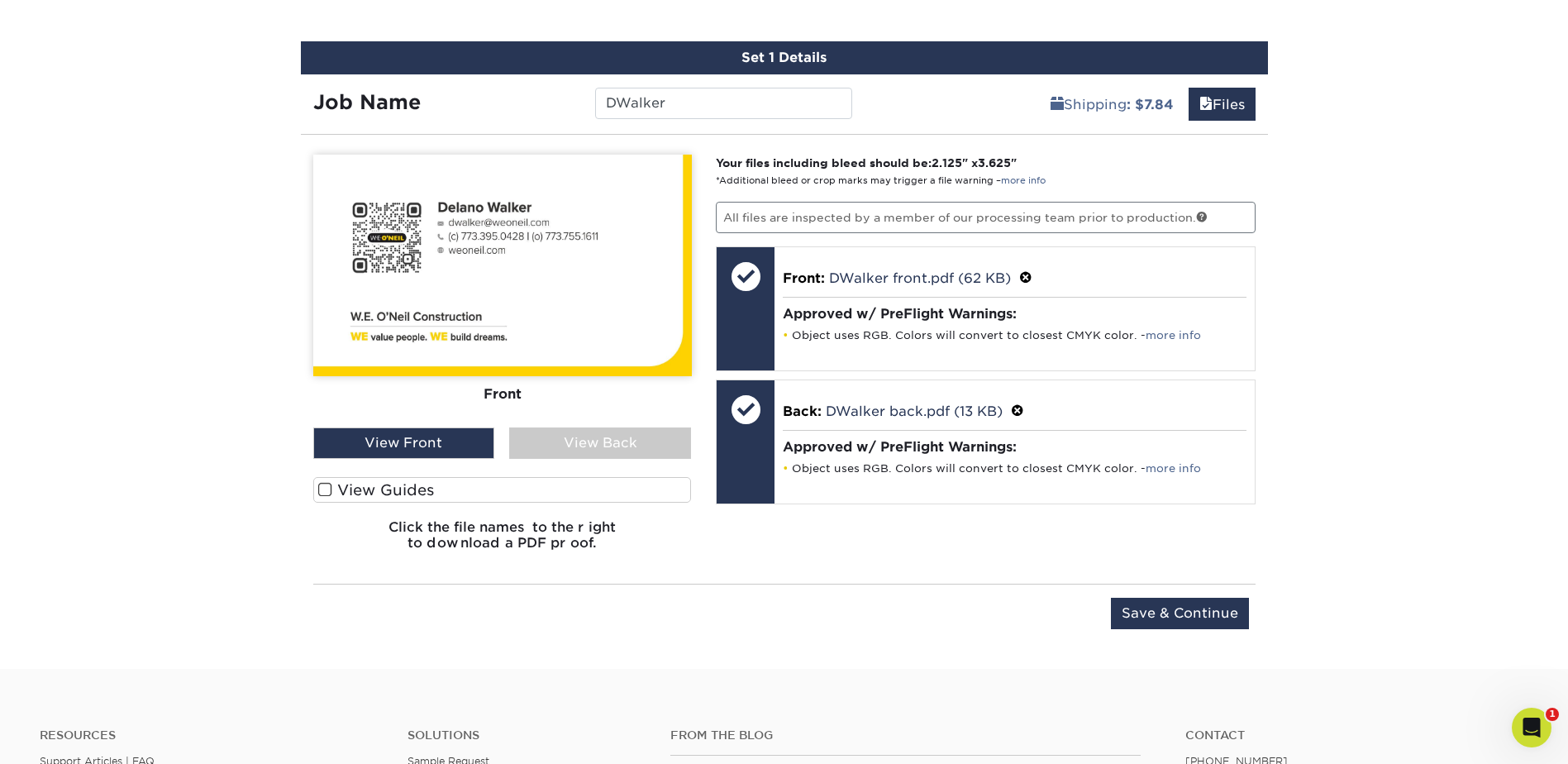
click at [608, 454] on div "View Back" at bounding box center [600, 442] width 182 height 31
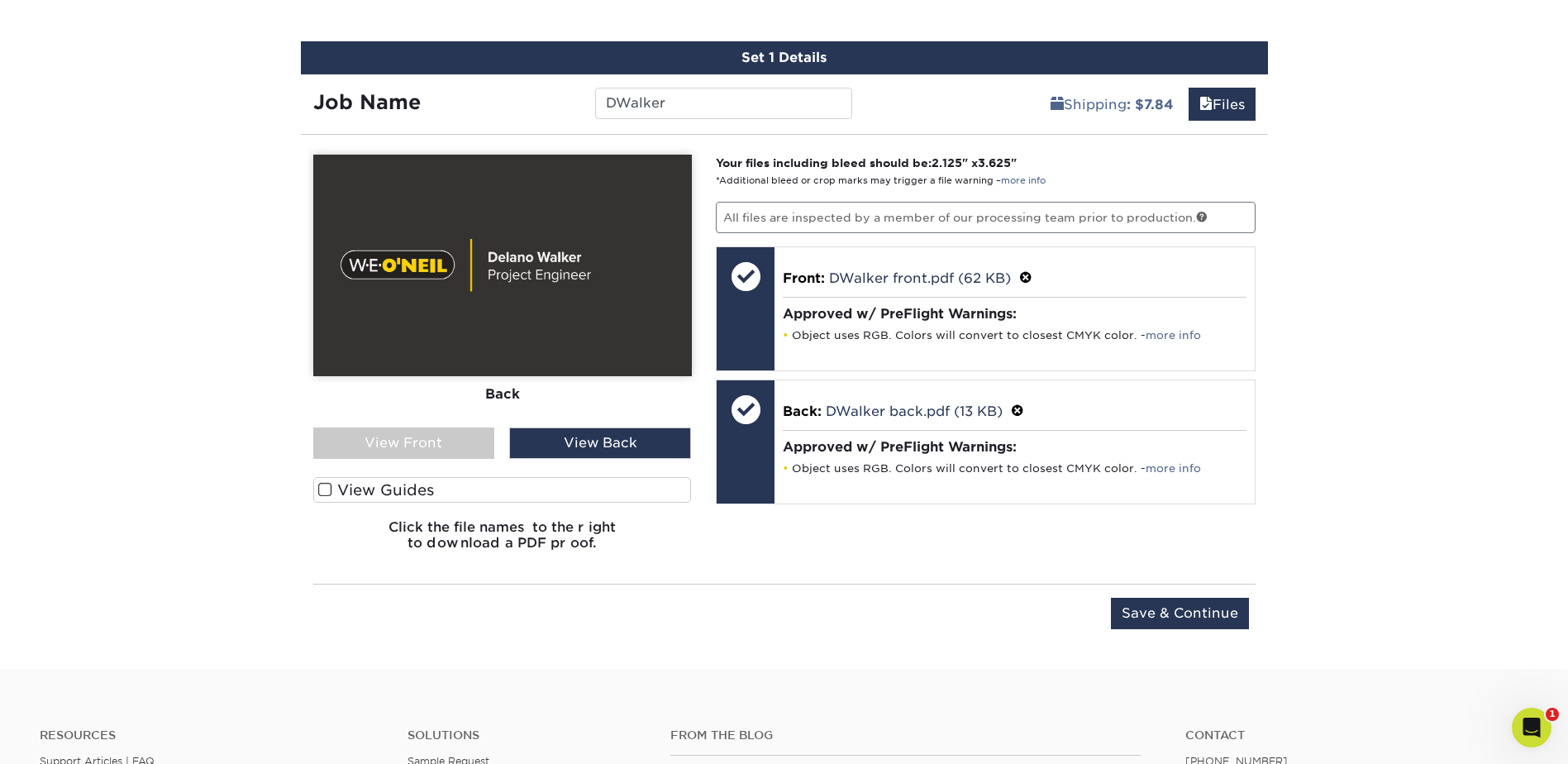
click at [382, 444] on div "View Front" at bounding box center [404, 442] width 182 height 31
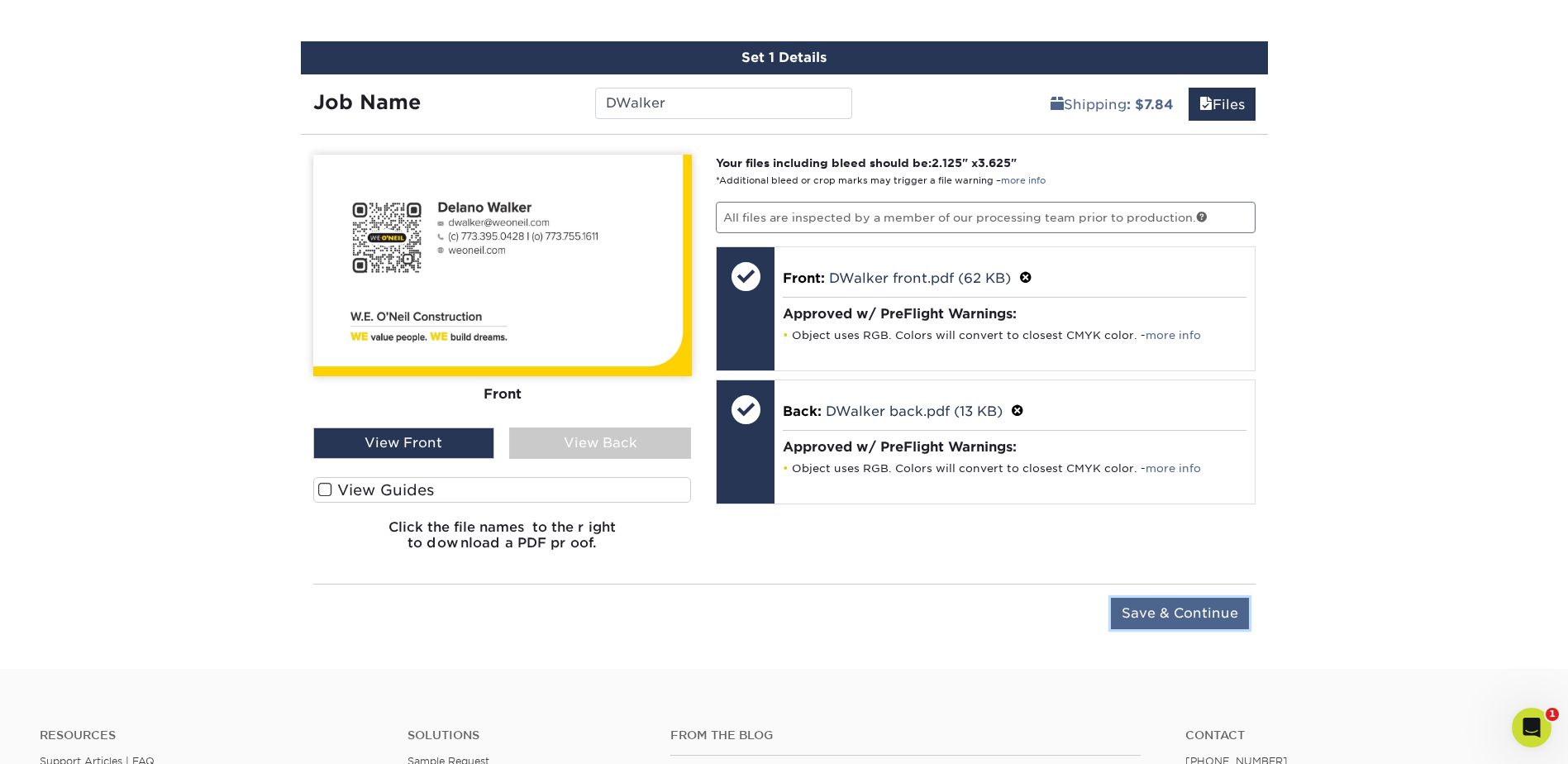
click at [1188, 607] on input "Save & Continue" at bounding box center [1179, 612] width 138 height 31
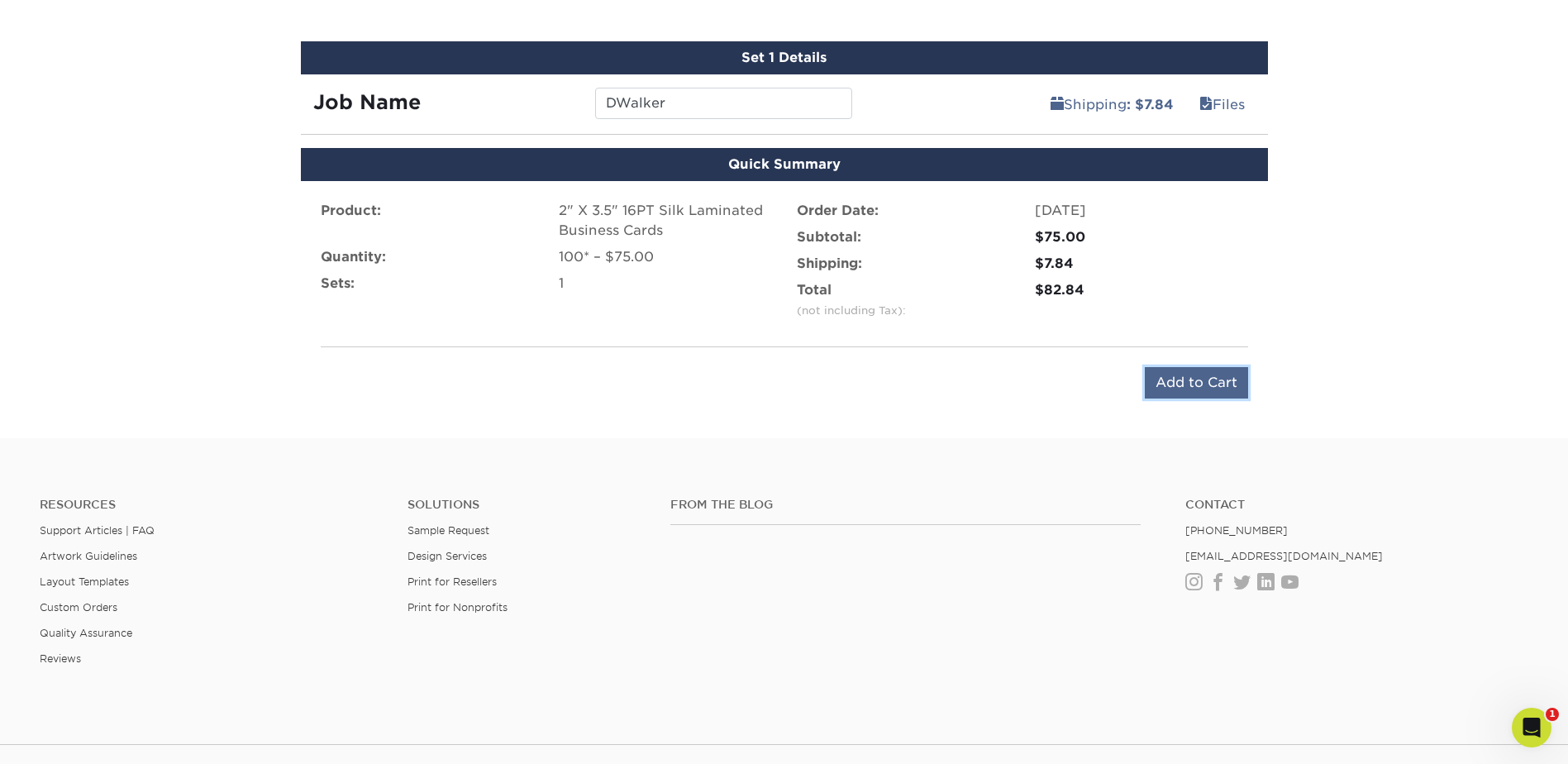
click at [1192, 385] on input "Add to Cart" at bounding box center [1196, 382] width 103 height 31
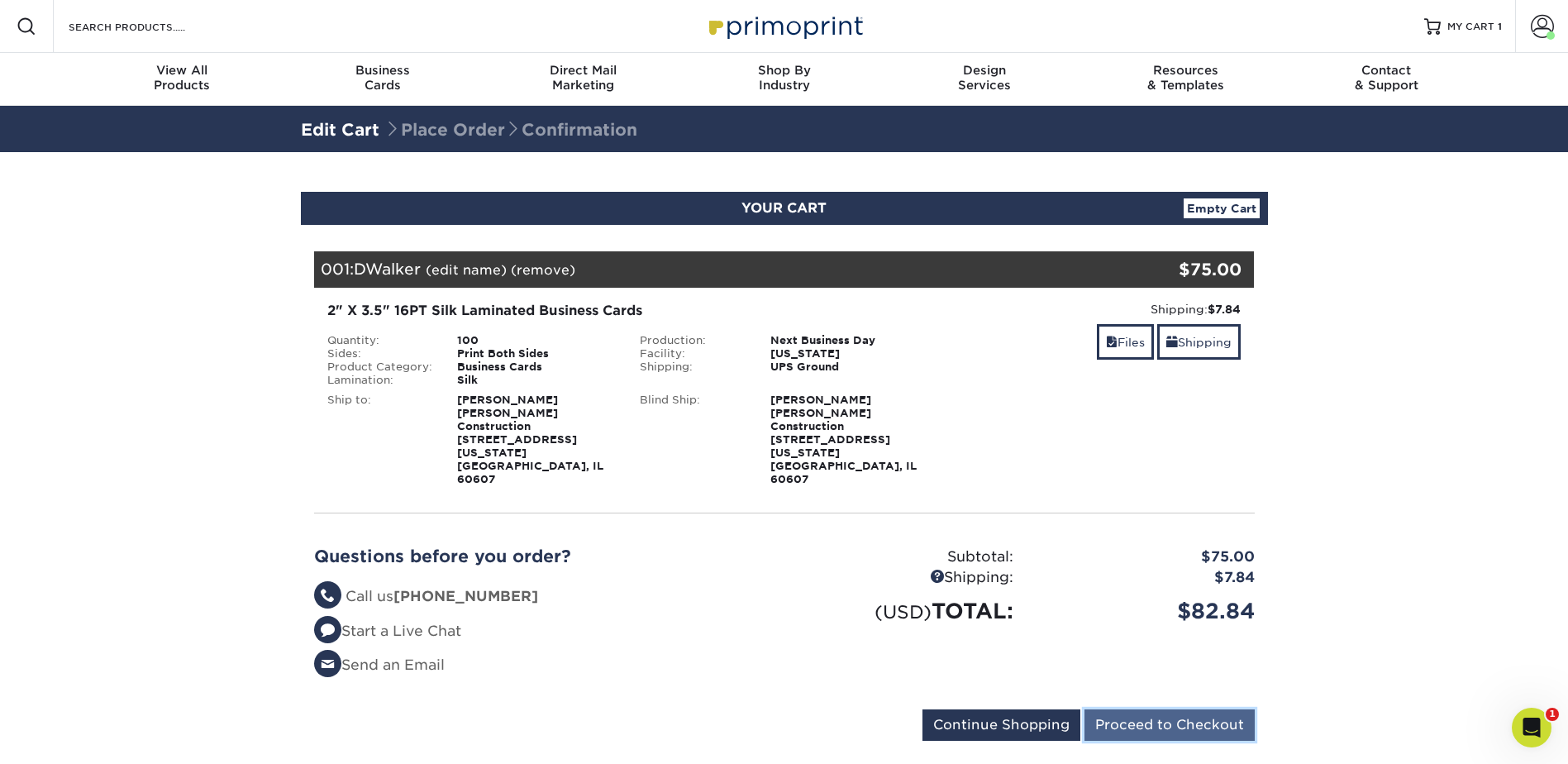
click at [1146, 709] on input "Proceed to Checkout" at bounding box center [1169, 724] width 170 height 31
click at [1196, 709] on input "Proceed to Checkout" at bounding box center [1169, 724] width 170 height 31
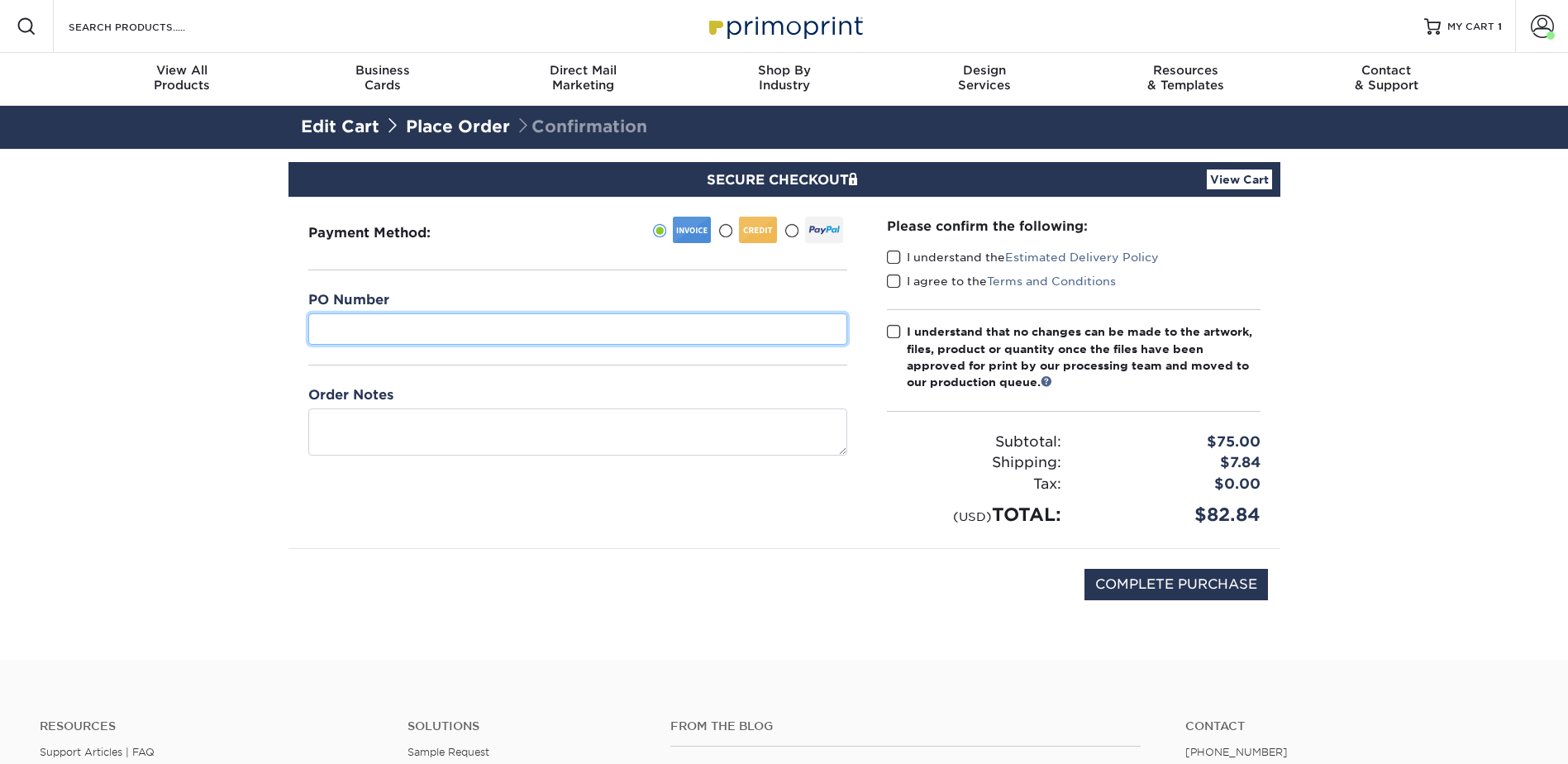
click at [441, 317] on input "text" at bounding box center [578, 329] width 539 height 31
type input "01"
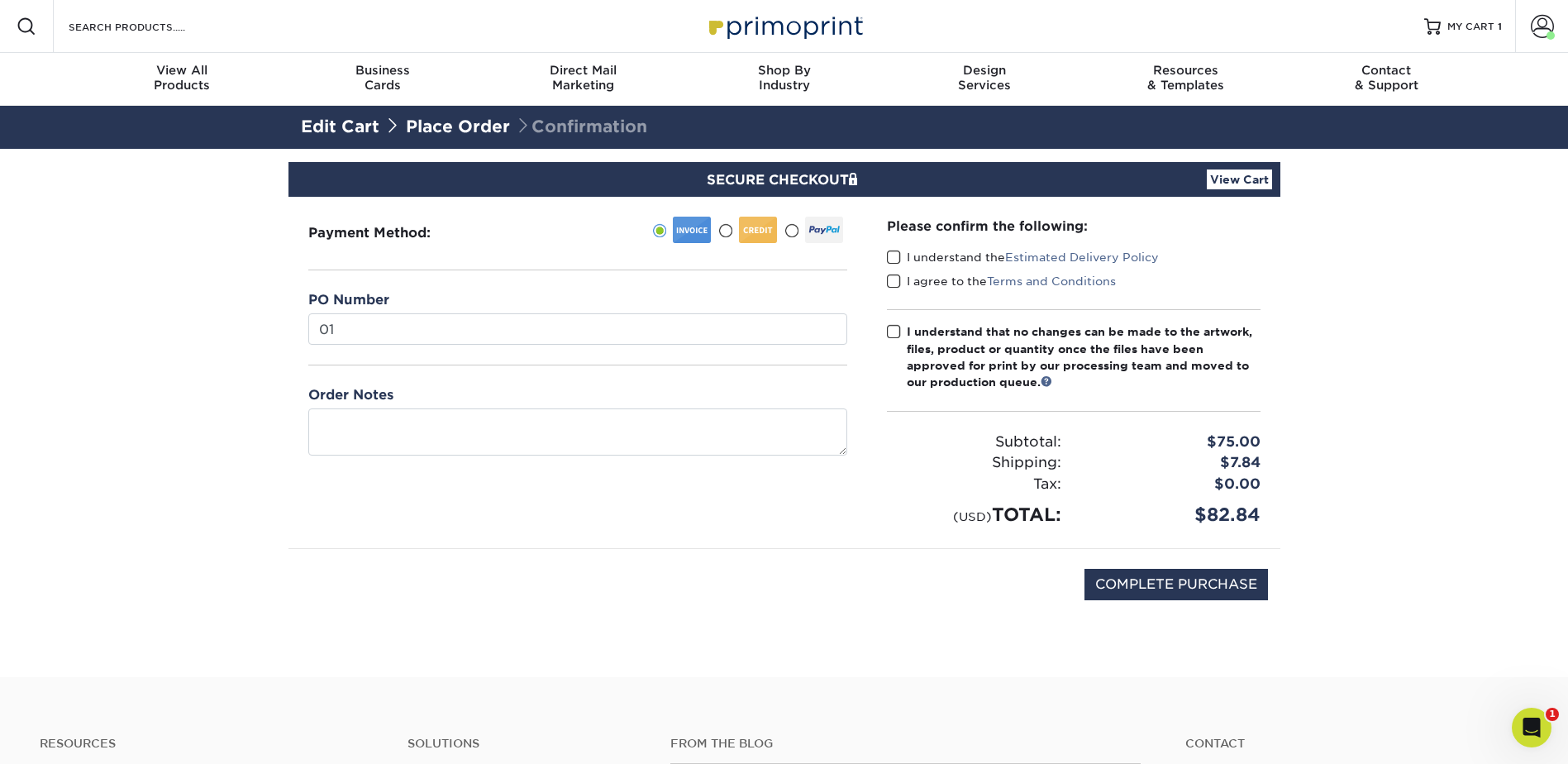
click at [229, 331] on section "SECURE CHECKOUT View Cart Payment Method: 01" at bounding box center [784, 412] width 1568 height 528
click at [894, 261] on span at bounding box center [894, 257] width 14 height 16
click at [0, 0] on input "I understand the Estimated Delivery Policy" at bounding box center [0, 0] width 0 height 0
click at [899, 289] on span at bounding box center [894, 281] width 14 height 16
click at [0, 0] on input "I agree to the Terms and Conditions" at bounding box center [0, 0] width 0 height 0
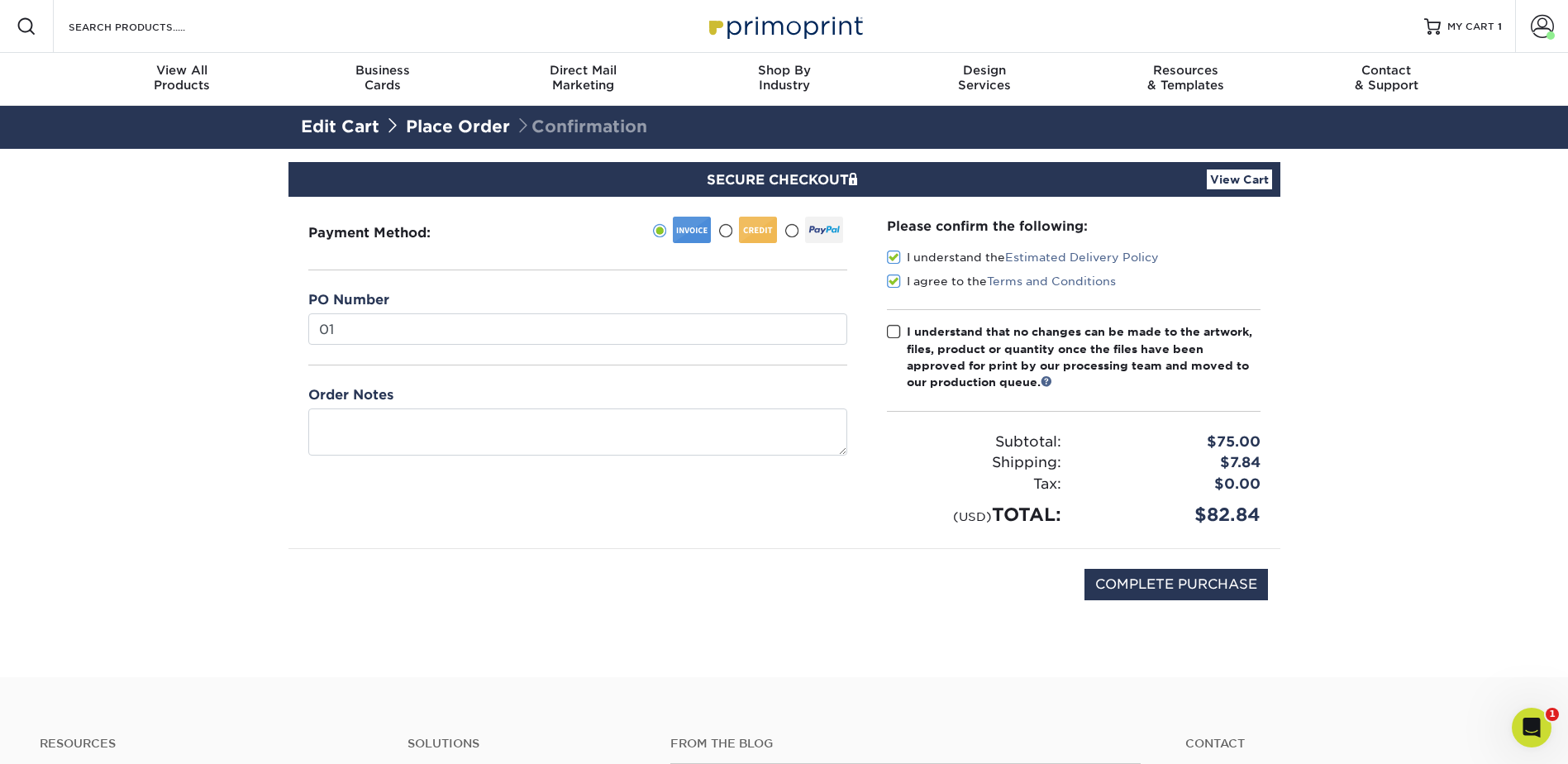
click at [894, 335] on span at bounding box center [894, 331] width 14 height 16
click at [0, 0] on input "I understand that no changes can be made to the artwork, files, product or quan…" at bounding box center [0, 0] width 0 height 0
click at [1161, 589] on input "COMPLETE PURCHASE" at bounding box center [1176, 584] width 184 height 31
type input "PROCESSING, PLEASE WAIT..."
